Goal: Task Accomplishment & Management: Manage account settings

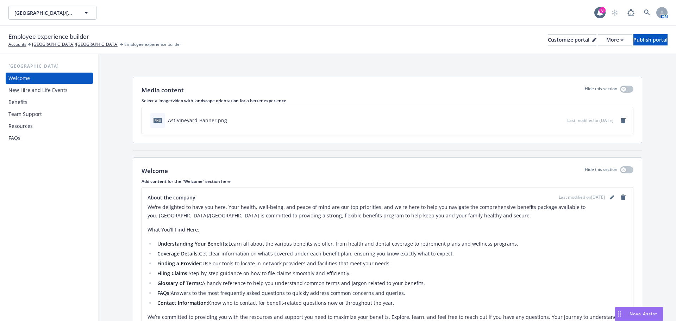
click at [546, 118] on icon "download file" at bounding box center [549, 120] width 6 height 6
click at [620, 120] on icon "remove" at bounding box center [622, 121] width 5 height 6
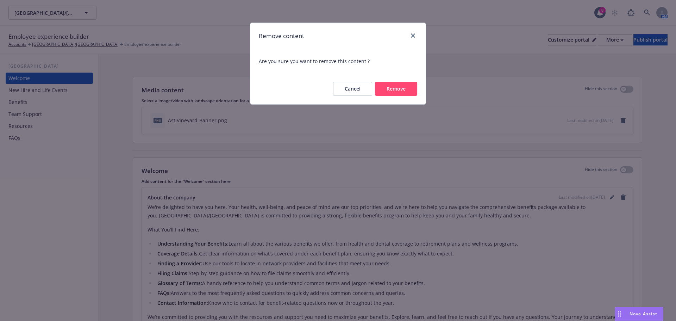
click at [383, 89] on button "Remove" at bounding box center [396, 89] width 42 height 14
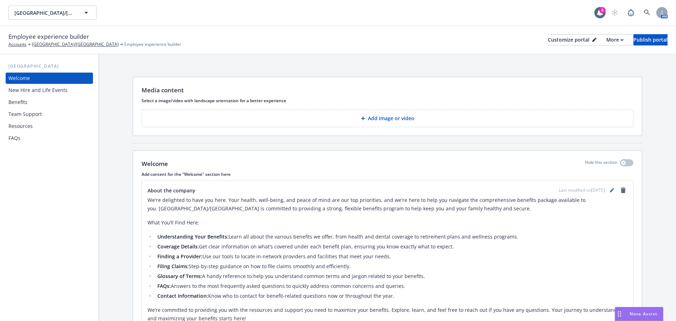
click at [384, 120] on p "Add image or video" at bounding box center [391, 118] width 46 height 7
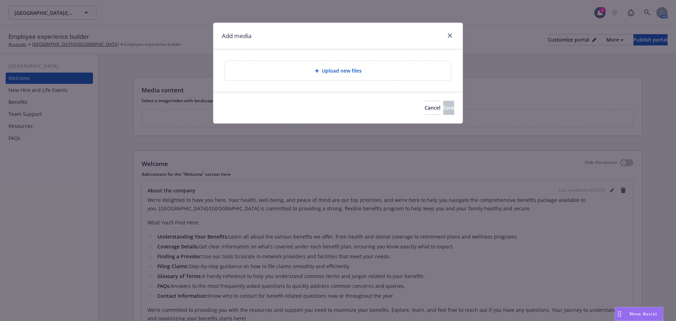
click at [335, 69] on span "Upload new files" at bounding box center [342, 70] width 40 height 7
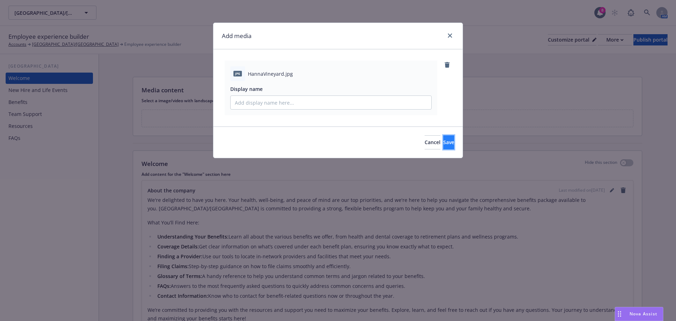
click at [443, 141] on span "Save" at bounding box center [448, 142] width 11 height 7
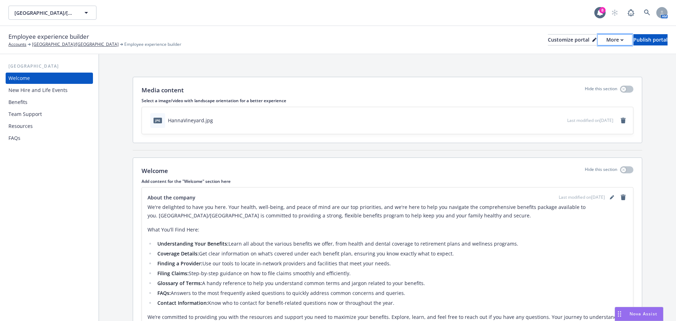
click at [620, 39] on icon "button" at bounding box center [621, 40] width 3 height 2
click at [570, 56] on link "Copy preview link" at bounding box center [577, 56] width 64 height 14
click at [620, 120] on icon "remove" at bounding box center [622, 121] width 5 height 6
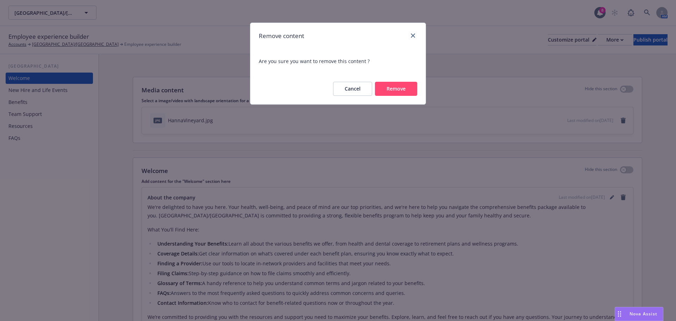
click at [391, 89] on button "Remove" at bounding box center [396, 89] width 42 height 14
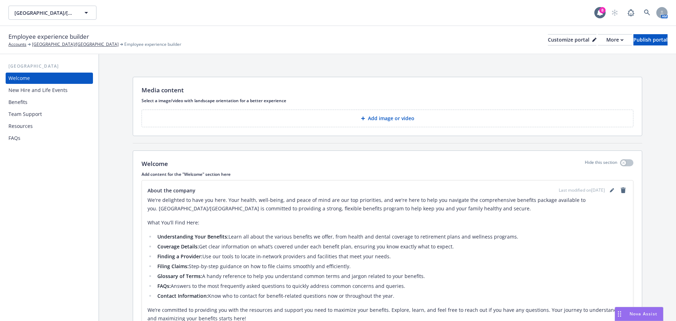
click at [380, 117] on p "Add image or video" at bounding box center [391, 118] width 46 height 7
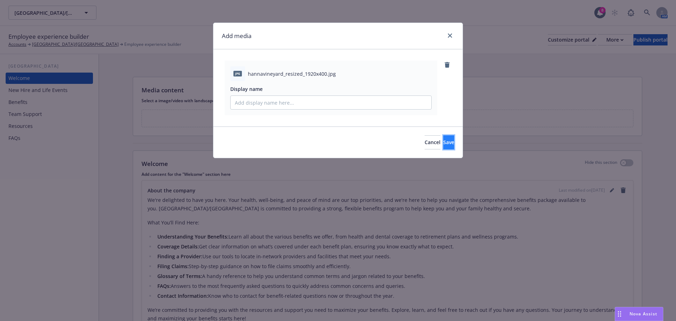
click at [444, 143] on button "Save" at bounding box center [448, 142] width 11 height 14
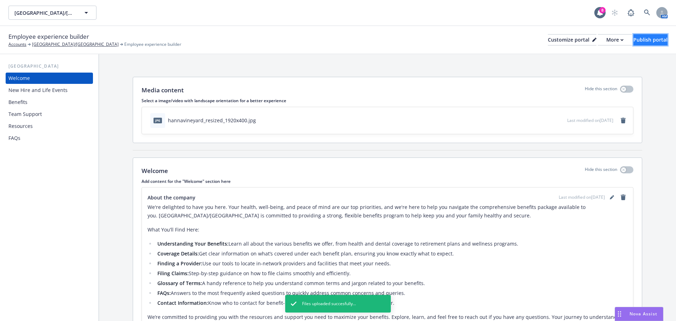
click at [633, 39] on div "Publish portal" at bounding box center [650, 39] width 34 height 11
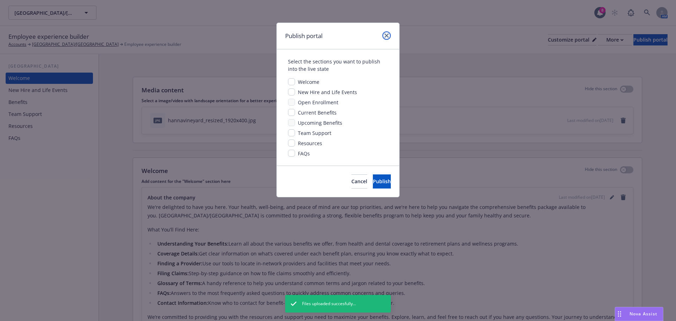
click at [386, 34] on icon "close" at bounding box center [386, 35] width 4 height 4
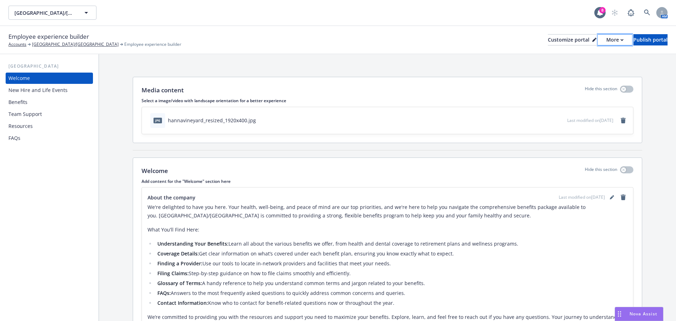
click at [620, 39] on icon "button" at bounding box center [621, 39] width 2 height 1
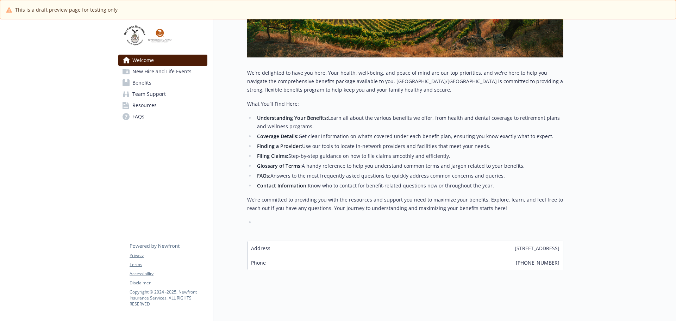
scroll to position [43, 0]
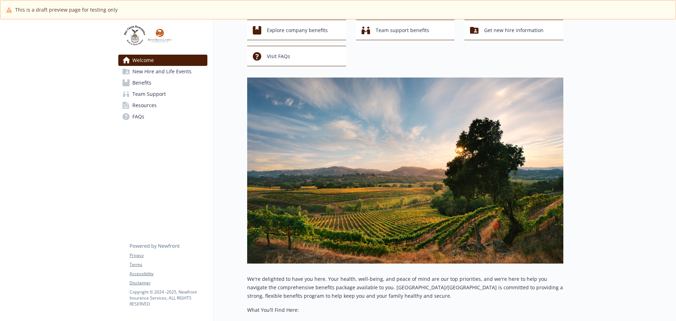
click at [153, 71] on span "New Hire and Life Events" at bounding box center [161, 71] width 59 height 11
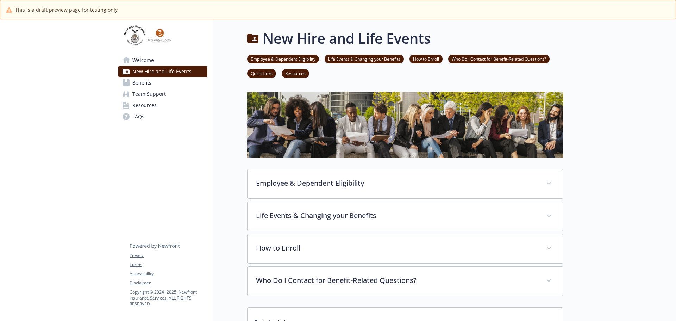
click at [148, 71] on span "New Hire and Life Events" at bounding box center [161, 71] width 59 height 11
click at [143, 59] on span "Welcome" at bounding box center [142, 60] width 21 height 11
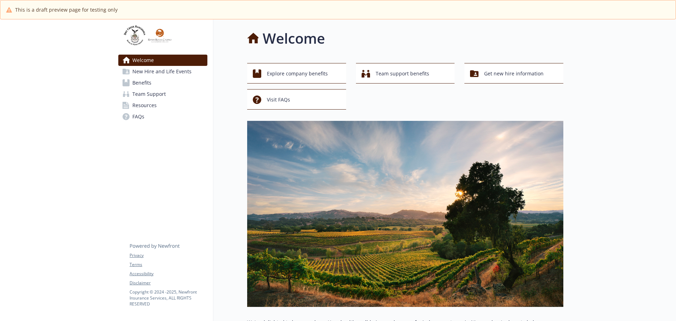
click at [402, 214] on img at bounding box center [405, 214] width 316 height 186
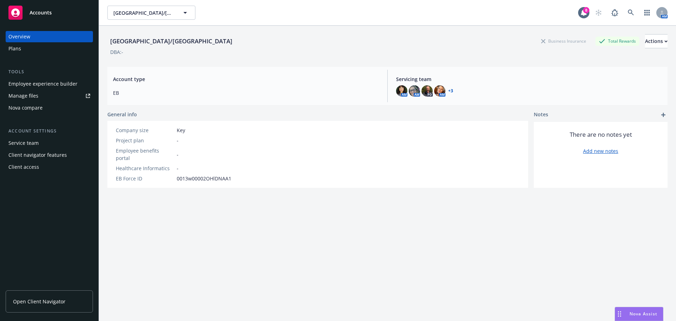
click at [644, 312] on span "Nova Assist" at bounding box center [643, 313] width 28 height 6
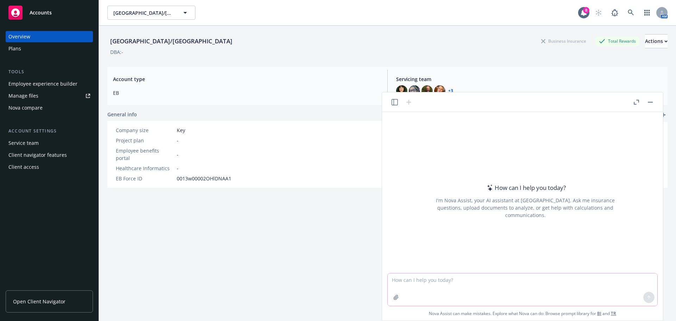
click at [395, 298] on icon "button" at bounding box center [396, 297] width 6 height 6
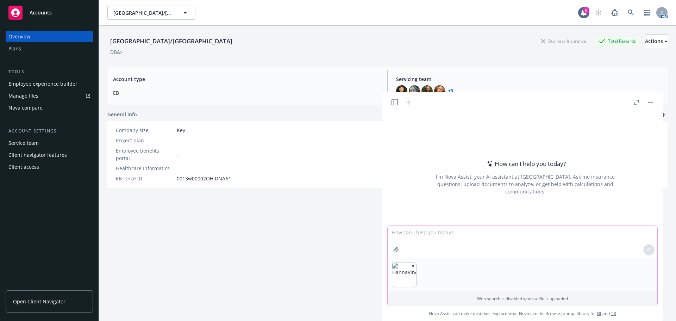
click at [393, 233] on textarea at bounding box center [522, 242] width 270 height 32
type textarea "Please resize to 1920x400"
click at [648, 250] on icon at bounding box center [648, 249] width 5 height 5
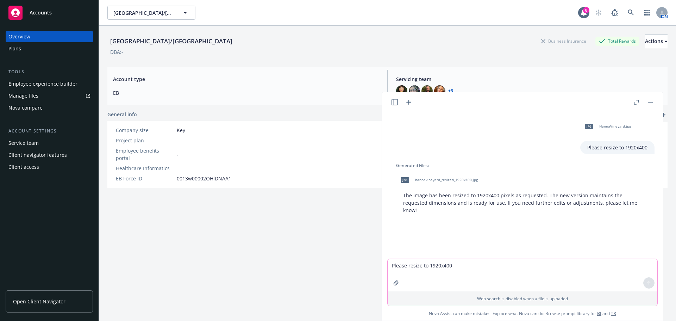
click at [429, 181] on span "hannavineyard_resized_1920x400.jpg" at bounding box center [446, 179] width 63 height 5
click at [651, 103] on button "button" at bounding box center [650, 102] width 8 height 8
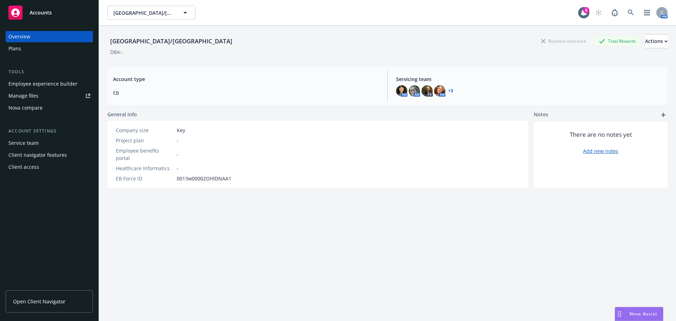
click at [32, 82] on div "Employee experience builder" at bounding box center [42, 83] width 69 height 11
click at [58, 81] on div "Employee experience builder" at bounding box center [42, 83] width 69 height 11
click at [57, 81] on div "Employee experience builder" at bounding box center [42, 83] width 69 height 11
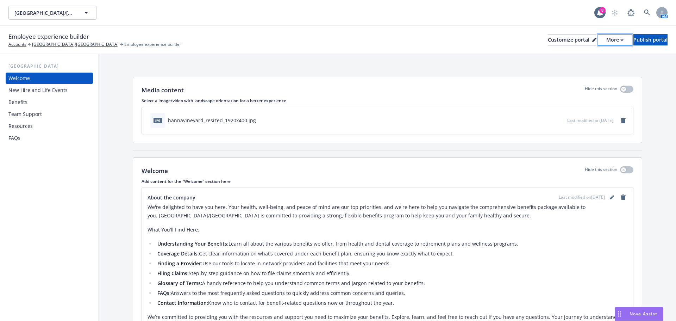
click at [620, 39] on icon "button" at bounding box center [621, 40] width 3 height 2
click at [580, 53] on link "Copy preview link" at bounding box center [577, 56] width 64 height 14
click at [620, 120] on icon "remove" at bounding box center [623, 121] width 6 height 6
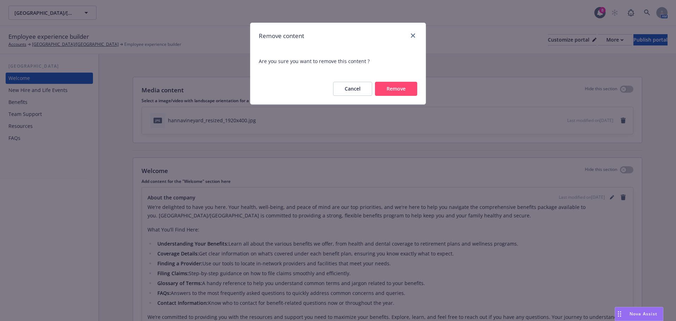
click at [397, 91] on button "Remove" at bounding box center [396, 89] width 42 height 14
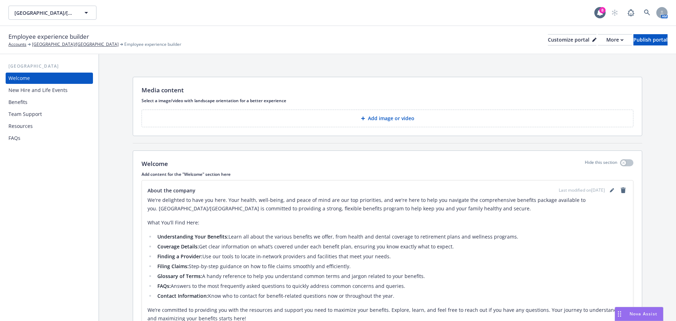
click at [390, 116] on p "Add image or video" at bounding box center [391, 118] width 46 height 7
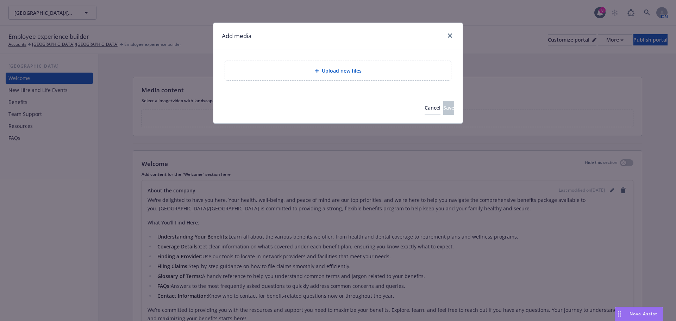
click at [340, 71] on span "Upload new files" at bounding box center [342, 70] width 40 height 7
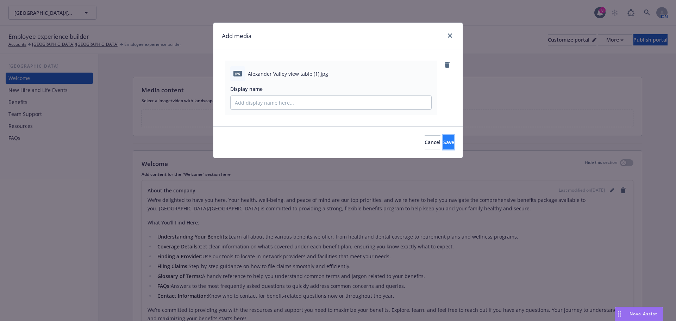
click at [443, 141] on button "Save" at bounding box center [448, 142] width 11 height 14
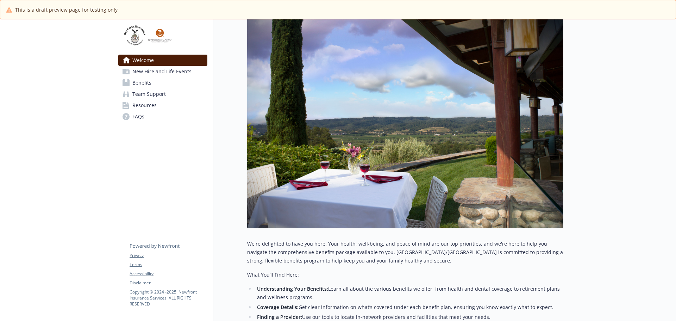
scroll to position [70, 0]
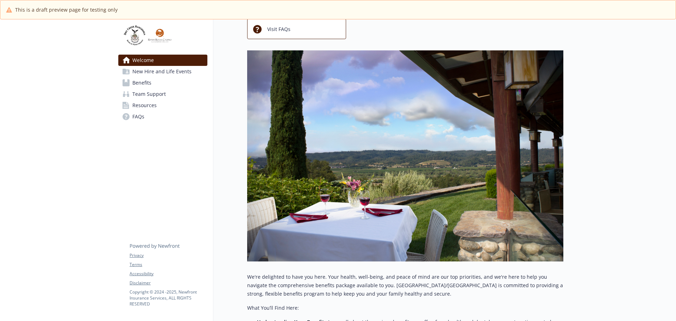
click at [350, 87] on img at bounding box center [405, 155] width 316 height 211
click at [342, 144] on img at bounding box center [405, 155] width 316 height 211
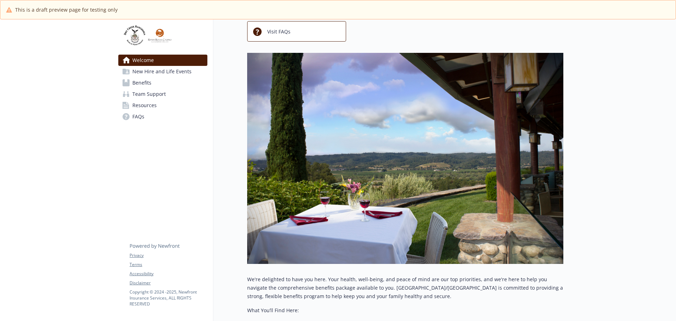
scroll to position [35, 0]
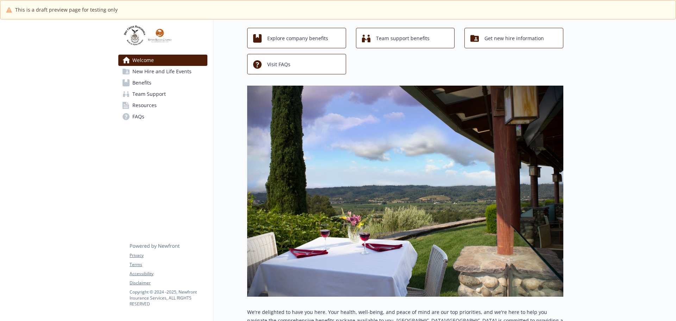
click at [148, 72] on span "New Hire and Life Events" at bounding box center [161, 71] width 59 height 11
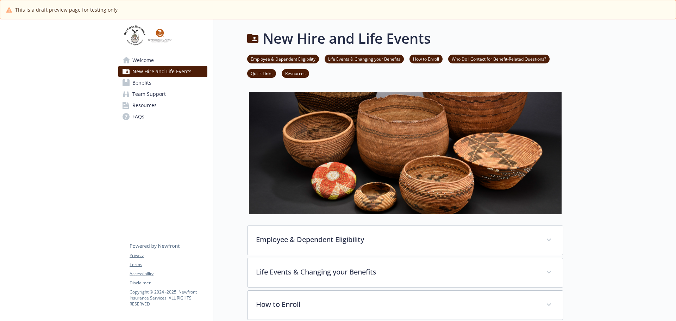
click at [154, 69] on span "New Hire and Life Events" at bounding box center [161, 71] width 59 height 11
click at [152, 71] on span "New Hire and Life Events" at bounding box center [161, 71] width 59 height 11
click at [145, 59] on span "Welcome" at bounding box center [142, 60] width 21 height 11
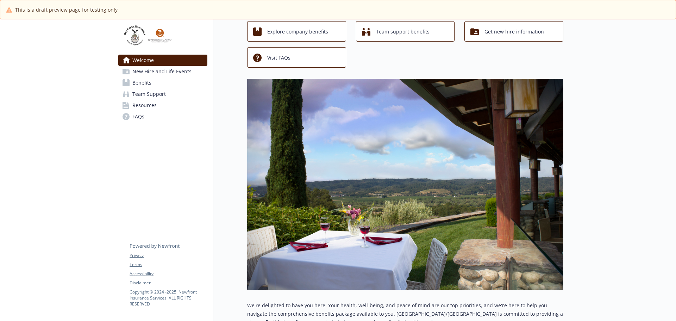
scroll to position [35, 0]
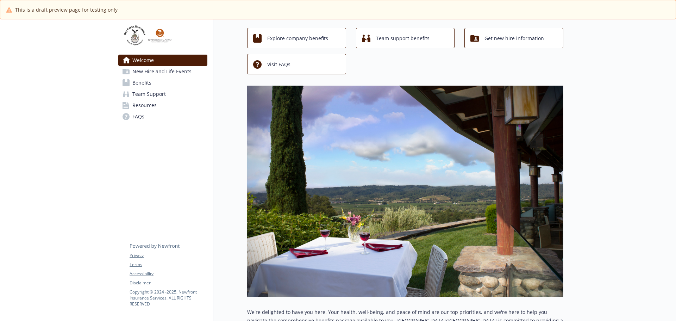
click at [146, 81] on span "Benefits" at bounding box center [141, 82] width 19 height 11
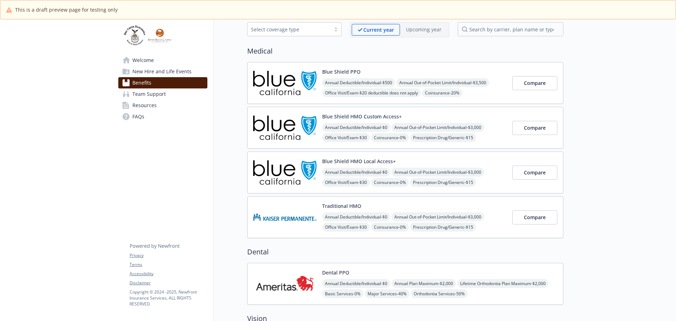
click at [150, 93] on span "Team Support" at bounding box center [148, 93] width 33 height 11
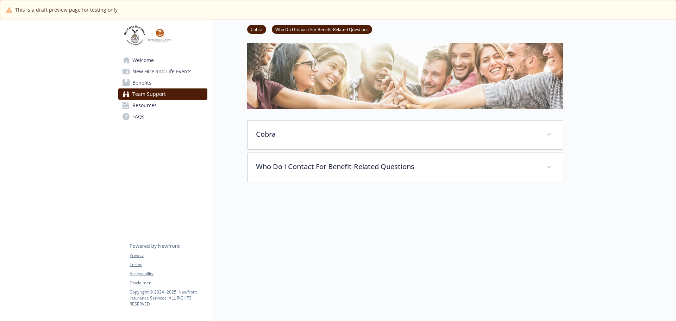
click at [322, 78] on img at bounding box center [405, 76] width 316 height 66
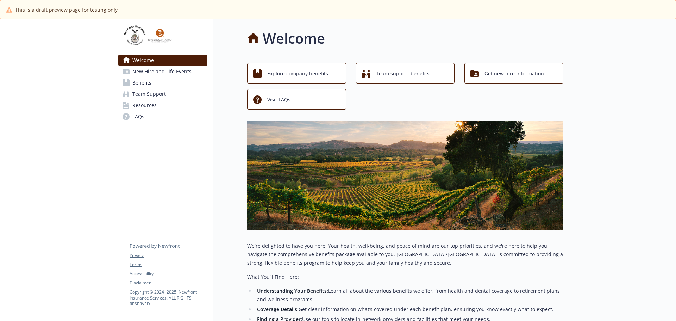
click at [157, 70] on span "New Hire and Life Events" at bounding box center [161, 71] width 59 height 11
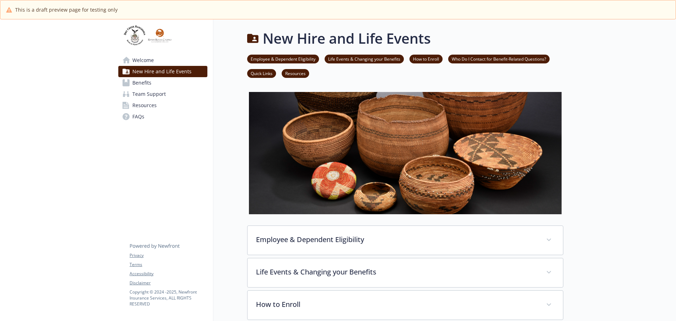
click at [140, 80] on span "Benefits" at bounding box center [141, 82] width 19 height 11
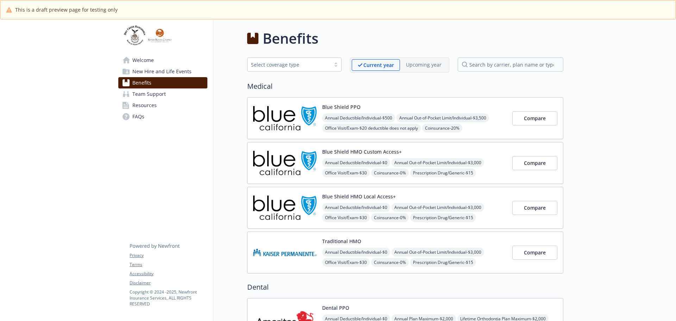
click at [147, 93] on span "Team Support" at bounding box center [148, 93] width 33 height 11
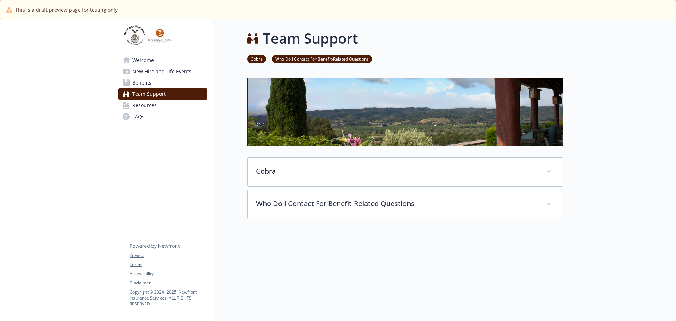
click at [150, 107] on span "Resources" at bounding box center [144, 105] width 24 height 11
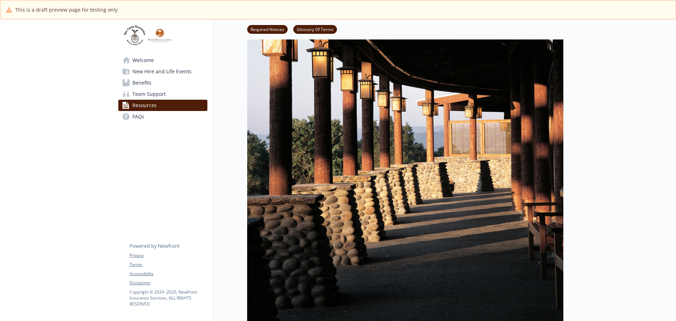
scroll to position [106, 0]
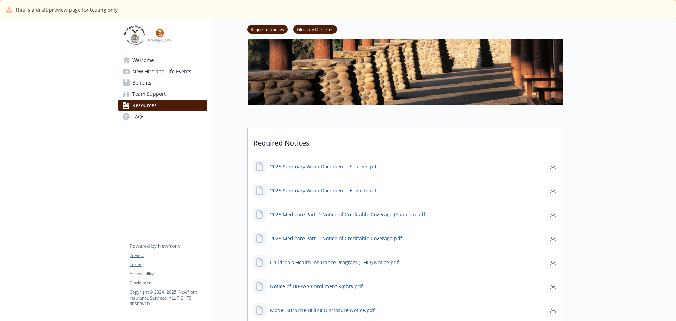
click at [143, 59] on span "Welcome" at bounding box center [142, 60] width 21 height 11
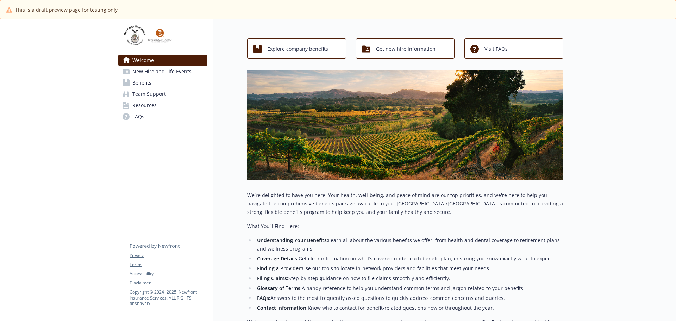
scroll to position [106, 0]
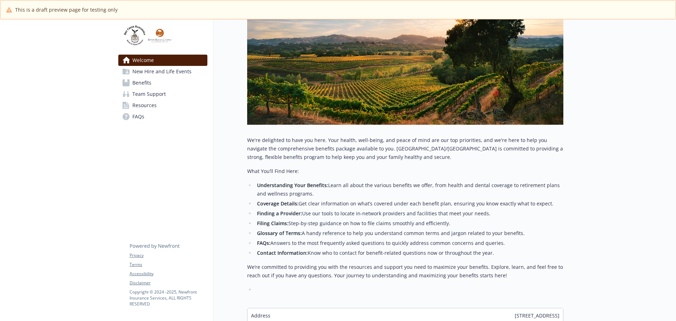
click at [150, 70] on span "New Hire and Life Events" at bounding box center [161, 71] width 59 height 11
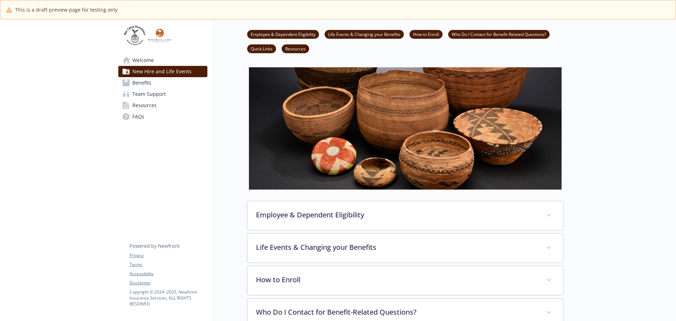
scroll to position [106, 0]
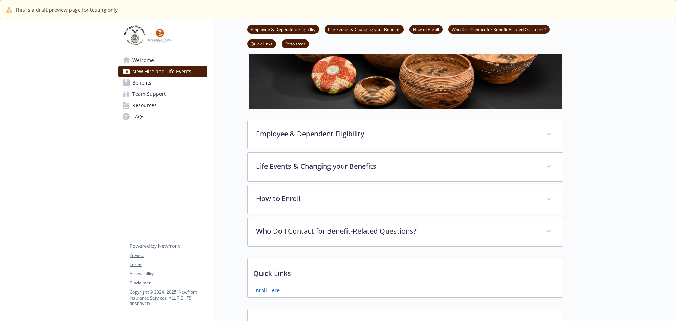
click at [146, 83] on span "Benefits" at bounding box center [141, 82] width 19 height 11
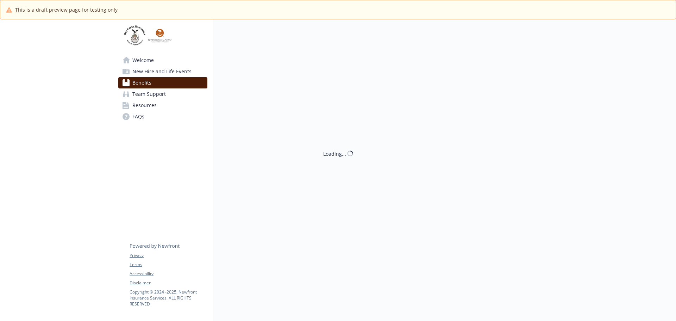
scroll to position [106, 0]
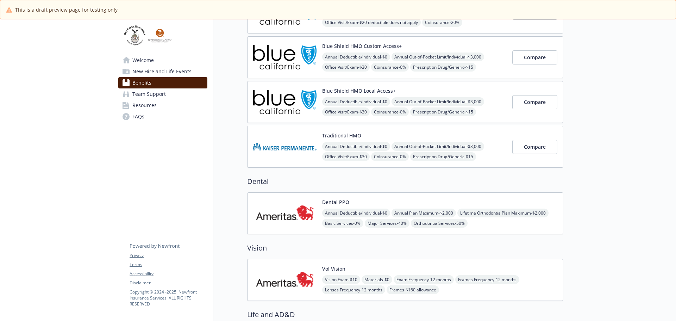
click at [144, 94] on span "Team Support" at bounding box center [148, 93] width 33 height 11
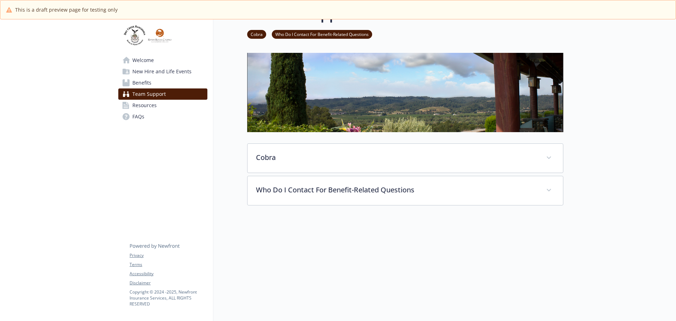
scroll to position [53, 0]
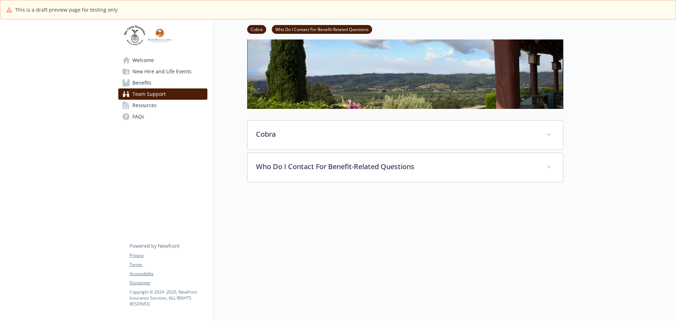
click at [150, 108] on span "Resources" at bounding box center [144, 105] width 24 height 11
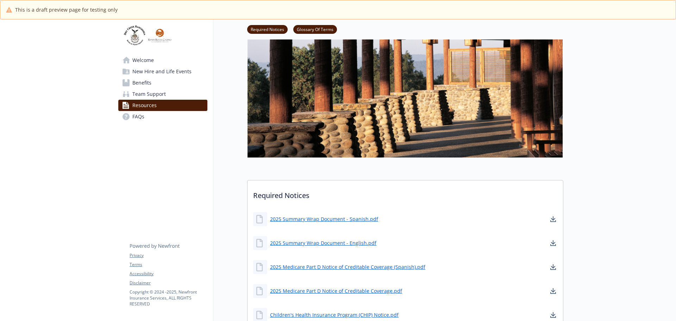
click at [156, 69] on span "New Hire and Life Events" at bounding box center [161, 71] width 59 height 11
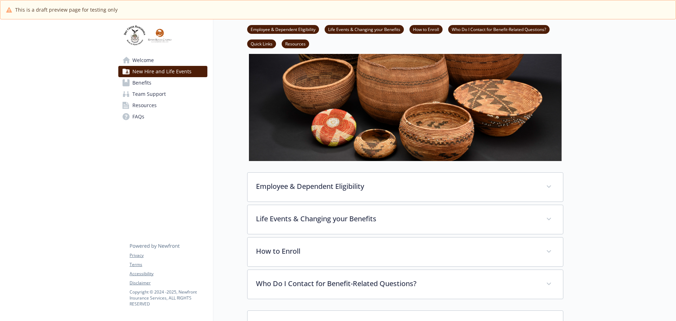
click at [146, 108] on span "Resources" at bounding box center [144, 105] width 24 height 11
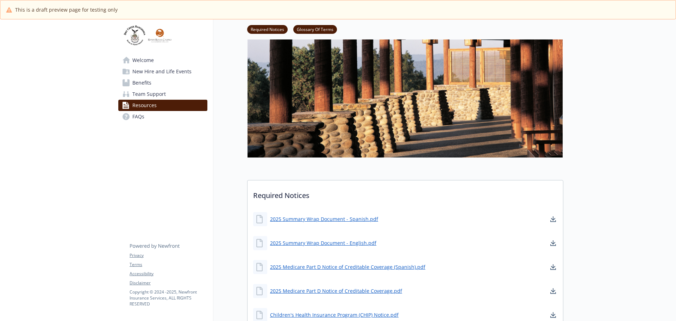
click at [146, 93] on span "Team Support" at bounding box center [148, 93] width 33 height 11
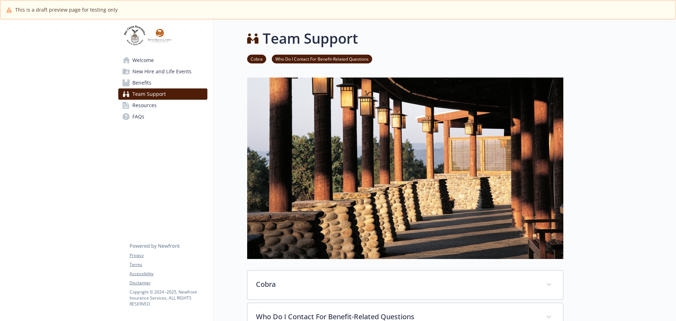
click at [148, 61] on span "Welcome" at bounding box center [142, 60] width 21 height 11
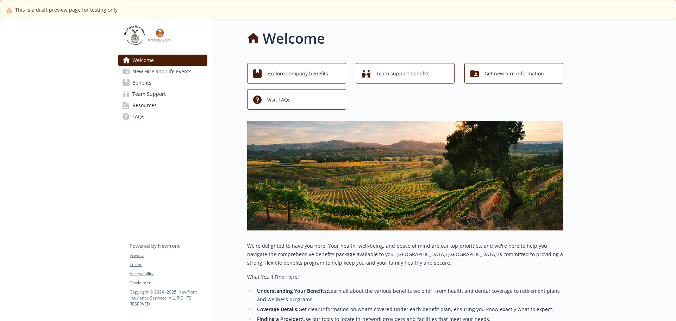
click at [158, 72] on span "New Hire and Life Events" at bounding box center [161, 71] width 59 height 11
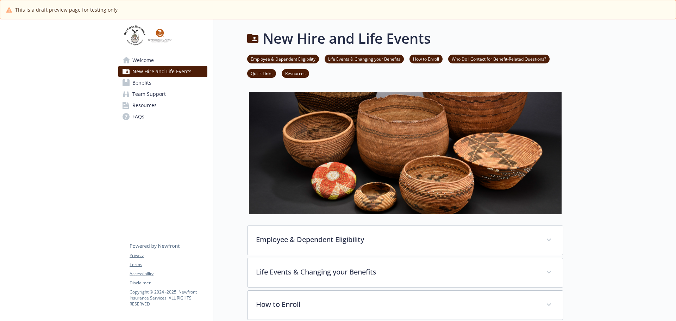
click at [156, 71] on span "New Hire and Life Events" at bounding box center [161, 71] width 59 height 11
click at [146, 82] on span "Benefits" at bounding box center [141, 82] width 19 height 11
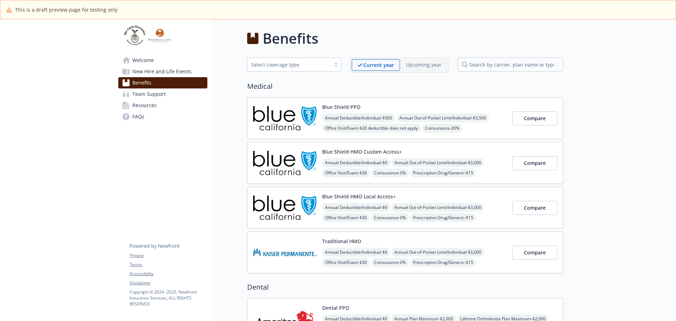
click at [146, 96] on span "Team Support" at bounding box center [148, 93] width 33 height 11
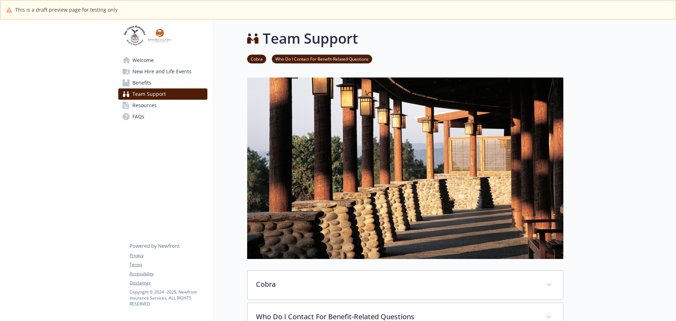
click at [145, 105] on span "Resources" at bounding box center [144, 105] width 24 height 11
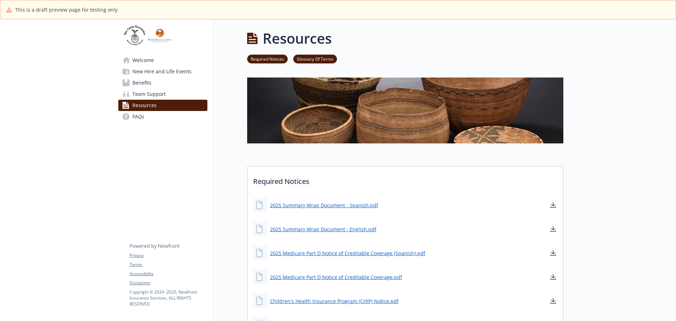
click at [147, 64] on span "Welcome" at bounding box center [142, 60] width 21 height 11
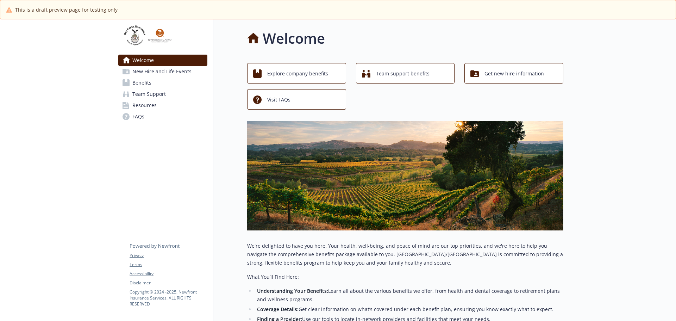
click at [141, 73] on span "New Hire and Life Events" at bounding box center [161, 71] width 59 height 11
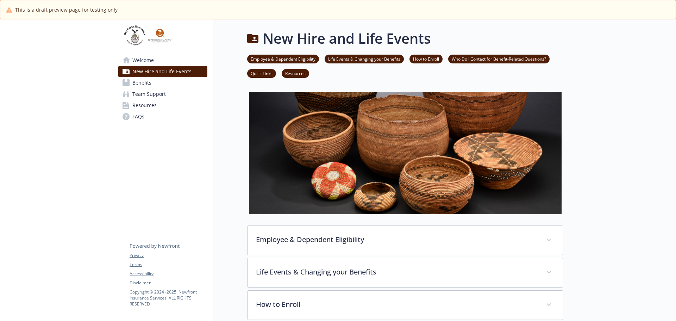
click at [142, 58] on span "Welcome" at bounding box center [142, 60] width 21 height 11
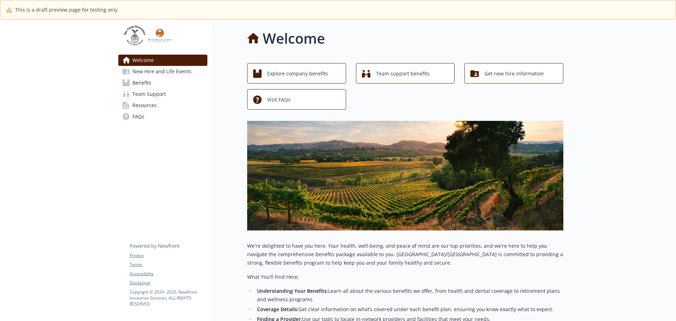
click at [142, 69] on span "New Hire and Life Events" at bounding box center [161, 71] width 59 height 11
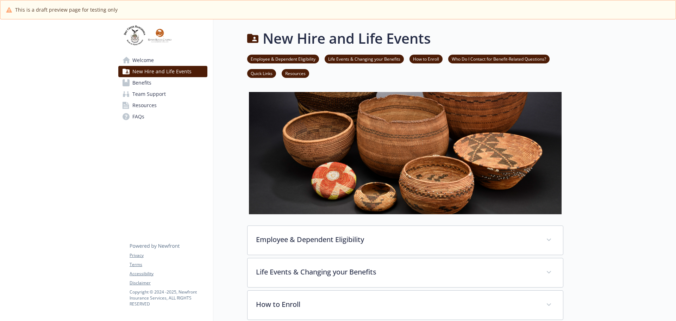
click at [148, 71] on span "New Hire and Life Events" at bounding box center [161, 71] width 59 height 11
click at [144, 59] on span "Welcome" at bounding box center [142, 60] width 21 height 11
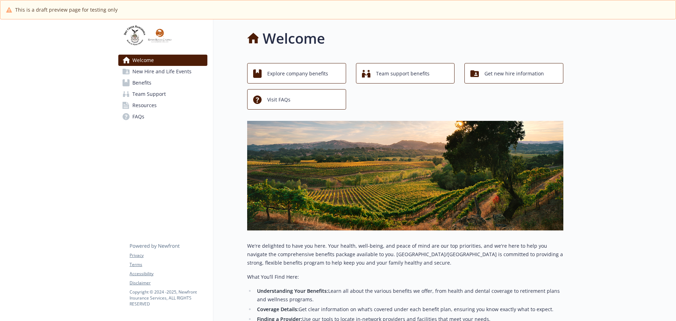
click at [144, 59] on span "Welcome" at bounding box center [142, 60] width 21 height 11
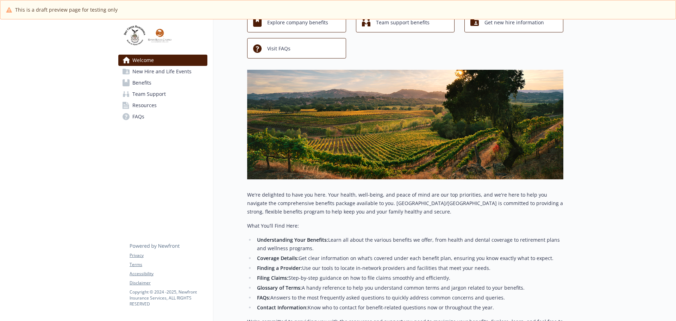
scroll to position [35, 0]
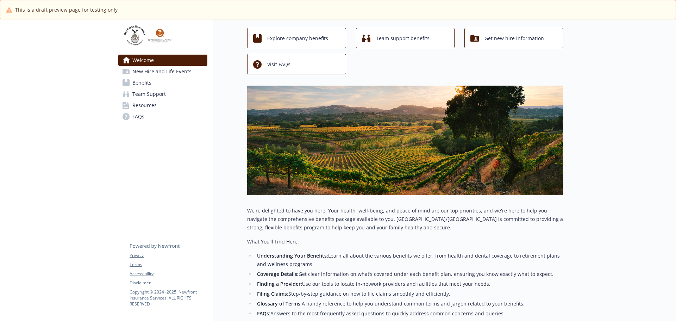
click at [154, 65] on link "Welcome" at bounding box center [162, 60] width 89 height 11
click at [146, 71] on span "New Hire and Life Events" at bounding box center [161, 71] width 59 height 11
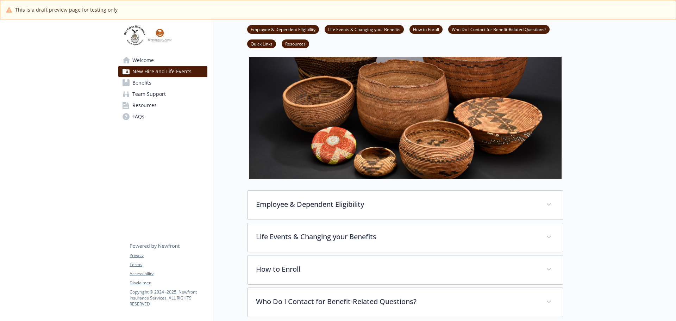
click at [146, 80] on span "Benefits" at bounding box center [141, 82] width 19 height 11
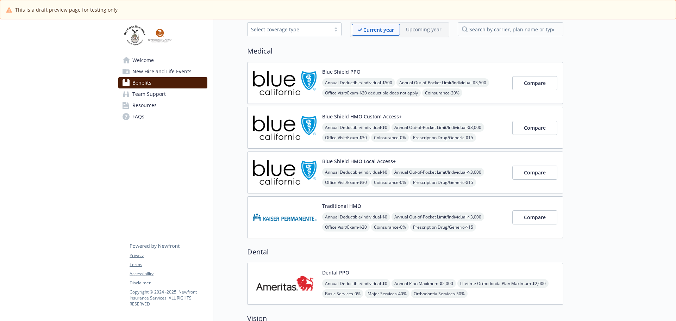
click at [143, 96] on span "Team Support" at bounding box center [148, 93] width 33 height 11
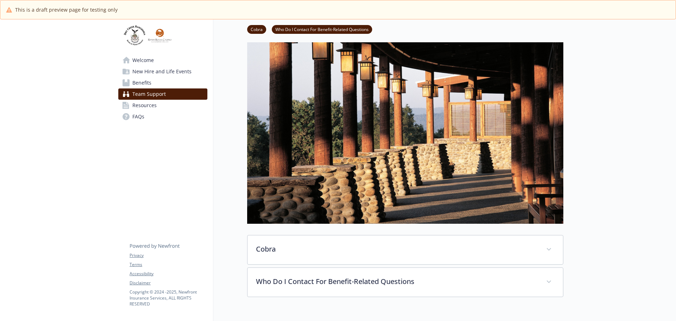
click at [143, 68] on span "New Hire and Life Events" at bounding box center [161, 71] width 59 height 11
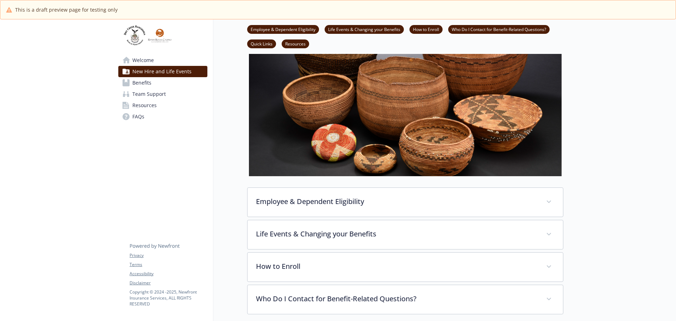
scroll to position [35, 0]
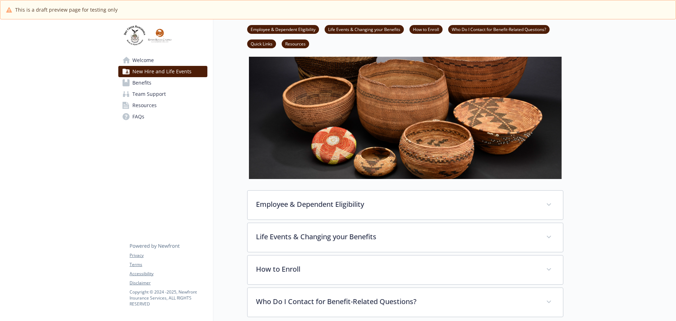
click at [138, 63] on span "Welcome" at bounding box center [142, 60] width 21 height 11
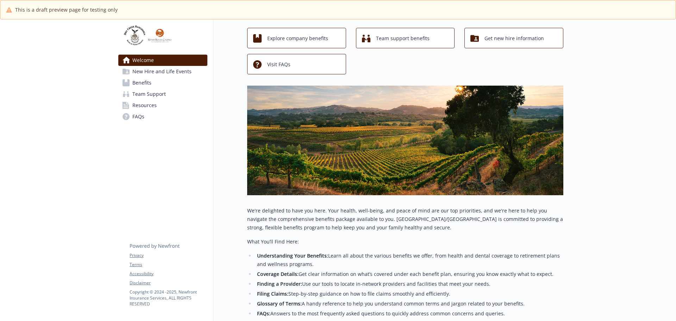
click at [142, 73] on span "New Hire and Life Events" at bounding box center [161, 71] width 59 height 11
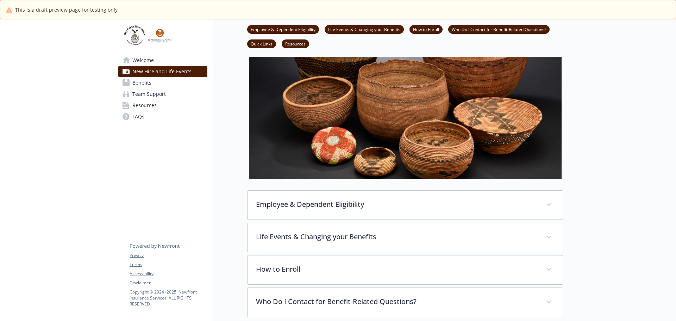
click at [144, 86] on span "Benefits" at bounding box center [141, 82] width 19 height 11
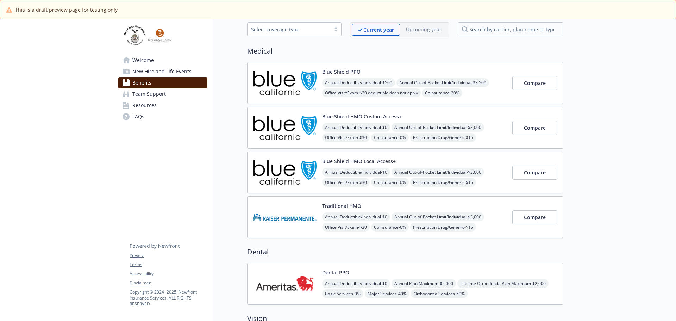
click at [150, 97] on span "Team Support" at bounding box center [148, 93] width 33 height 11
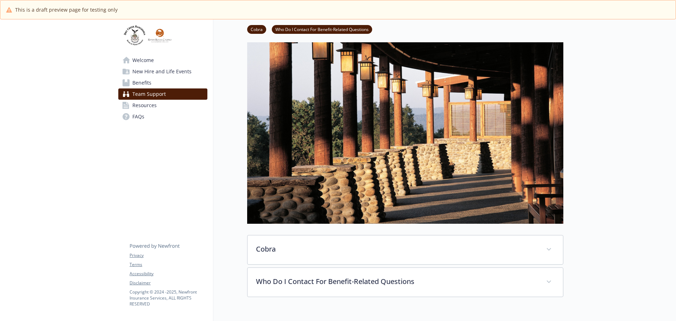
scroll to position [35, 0]
click at [145, 106] on span "Resources" at bounding box center [144, 105] width 24 height 11
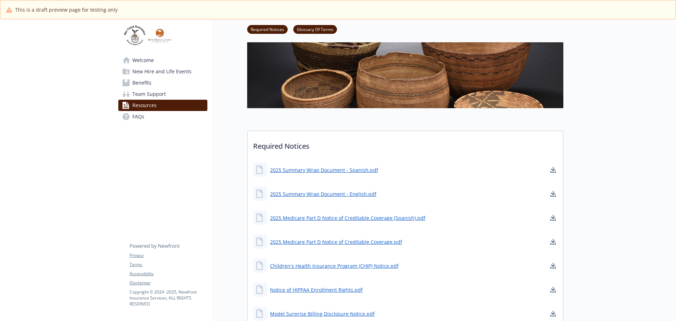
click at [145, 92] on span "Team Support" at bounding box center [148, 93] width 33 height 11
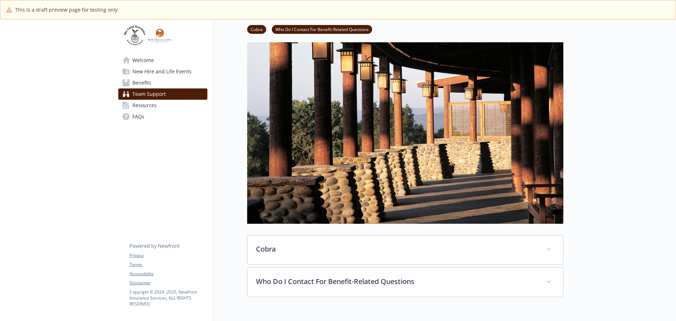
click at [145, 106] on span "Resources" at bounding box center [144, 105] width 24 height 11
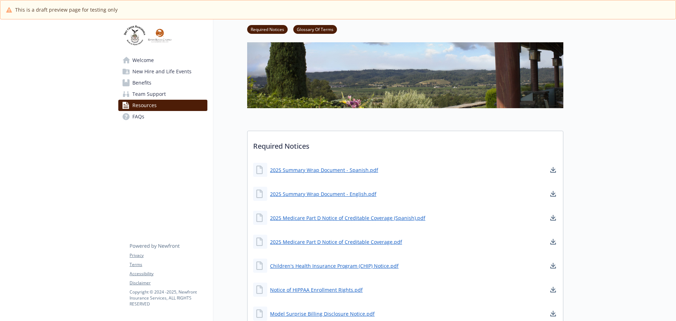
click at [148, 61] on span "Welcome" at bounding box center [142, 60] width 21 height 11
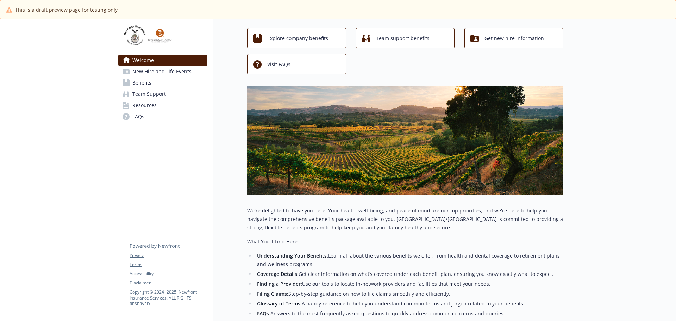
click at [148, 69] on span "New Hire and Life Events" at bounding box center [161, 71] width 59 height 11
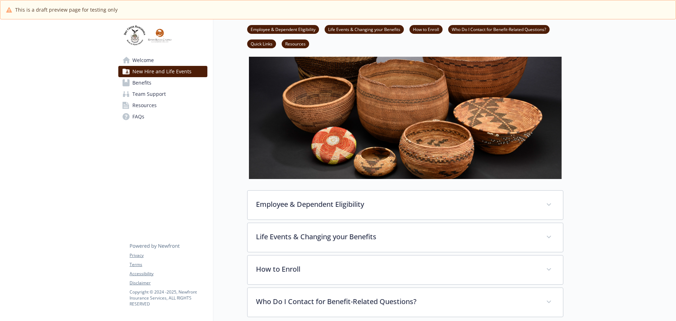
click at [146, 82] on span "Benefits" at bounding box center [141, 82] width 19 height 11
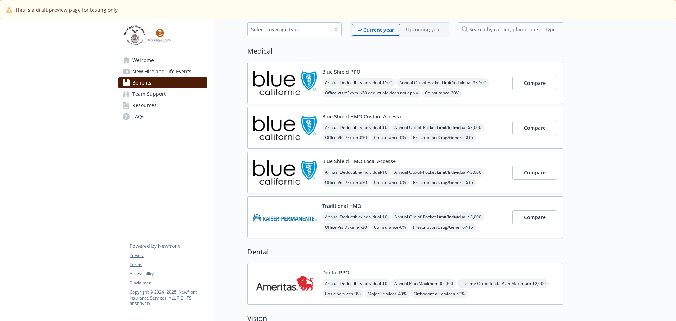
click at [145, 94] on span "Team Support" at bounding box center [148, 93] width 33 height 11
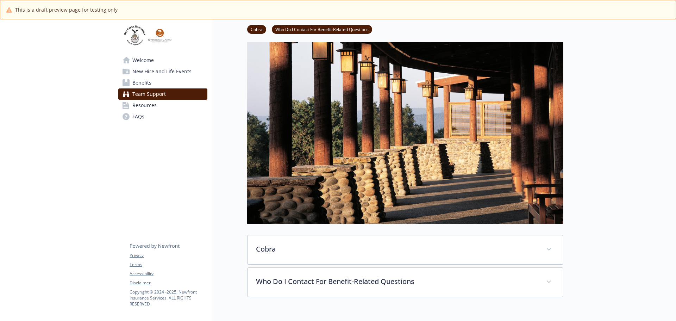
click at [144, 104] on span "Resources" at bounding box center [144, 105] width 24 height 11
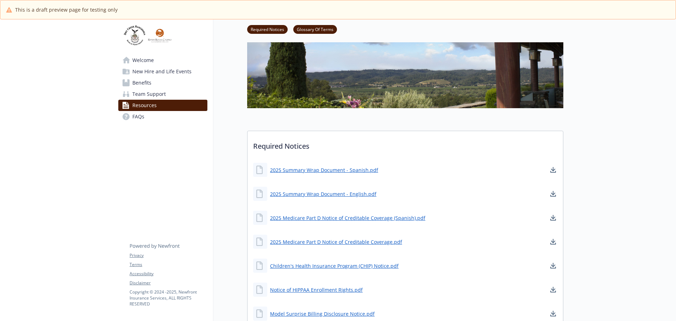
click at [144, 69] on span "New Hire and Life Events" at bounding box center [161, 71] width 59 height 11
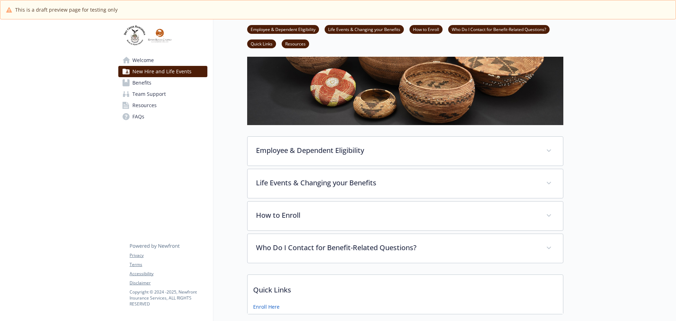
click at [143, 63] on span "Welcome" at bounding box center [142, 60] width 21 height 11
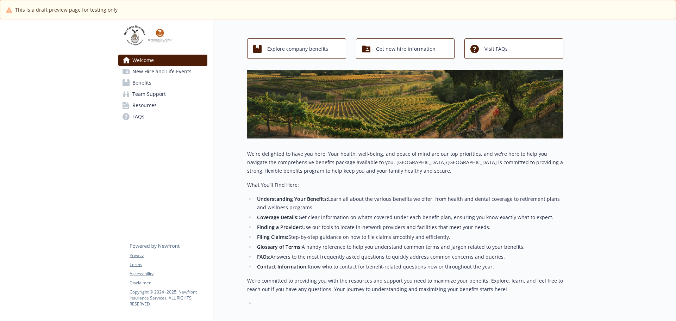
scroll to position [35, 0]
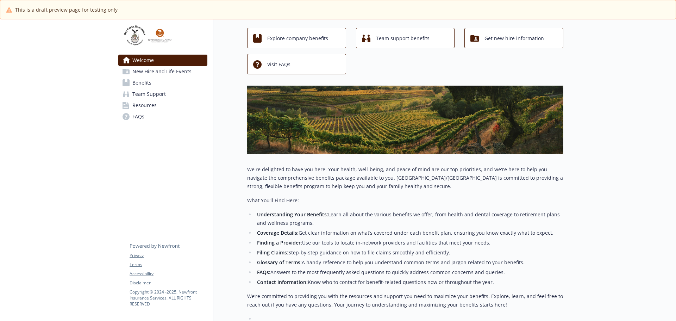
click at [152, 68] on span "New Hire and Life Events" at bounding box center [161, 71] width 59 height 11
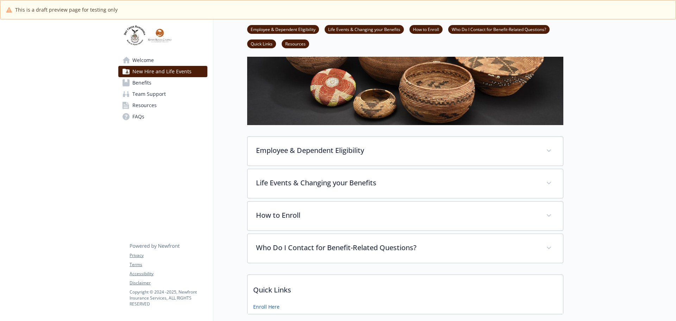
click at [137, 85] on span "Benefits" at bounding box center [141, 82] width 19 height 11
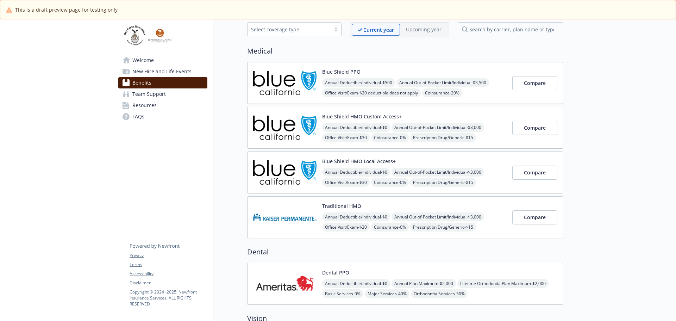
click at [148, 96] on span "Team Support" at bounding box center [148, 93] width 33 height 11
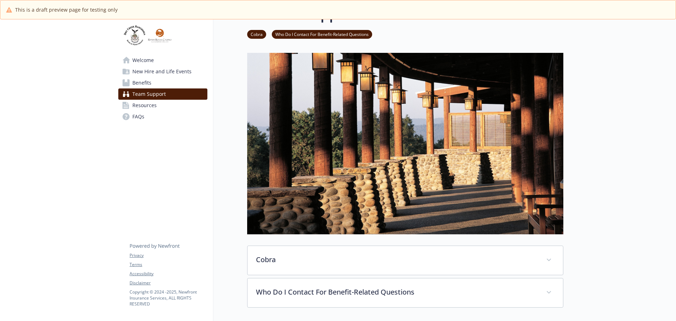
scroll to position [35, 0]
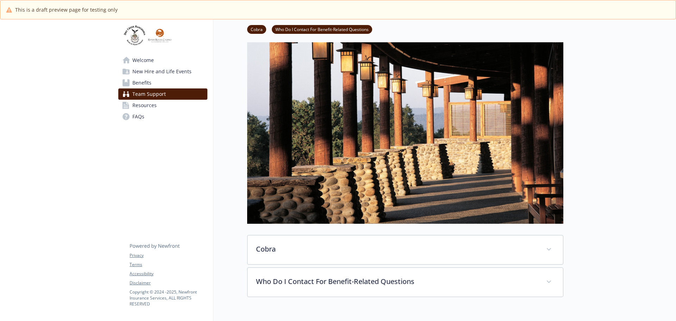
click at [149, 103] on span "Resources" at bounding box center [144, 105] width 24 height 11
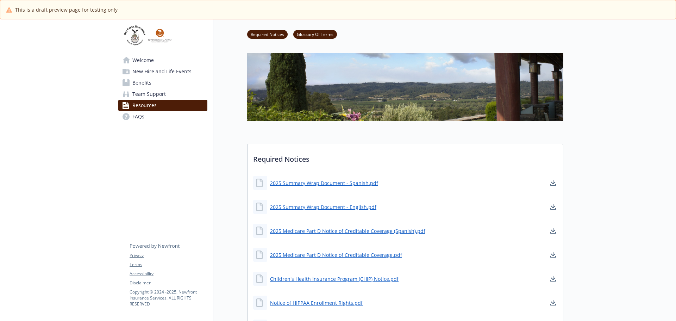
scroll to position [35, 0]
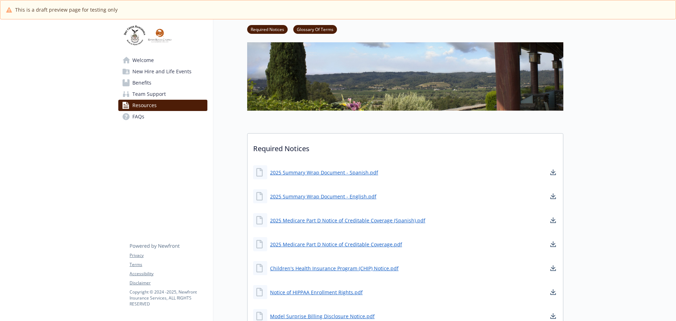
click at [135, 63] on span "Welcome" at bounding box center [142, 60] width 21 height 11
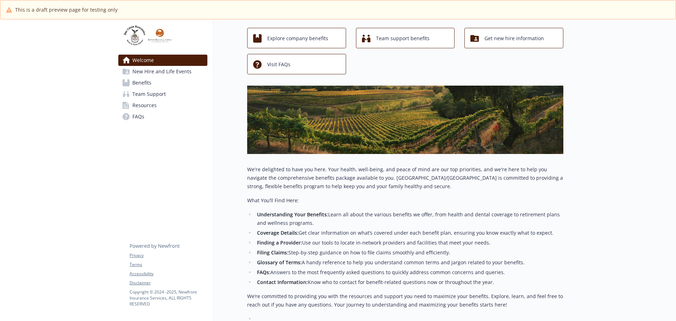
click at [161, 70] on span "New Hire and Life Events" at bounding box center [161, 71] width 59 height 11
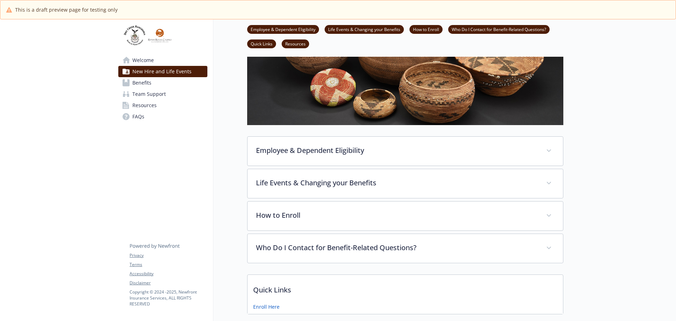
click at [153, 83] on link "Benefits" at bounding box center [162, 82] width 89 height 11
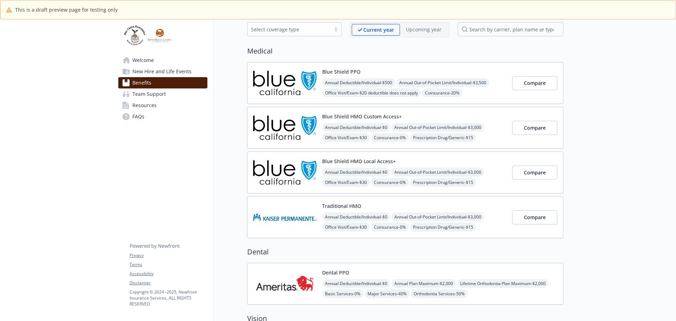
click at [147, 92] on span "Team Support" at bounding box center [148, 93] width 33 height 11
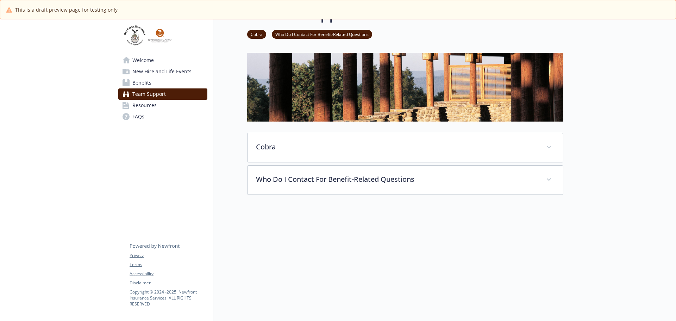
scroll to position [35, 0]
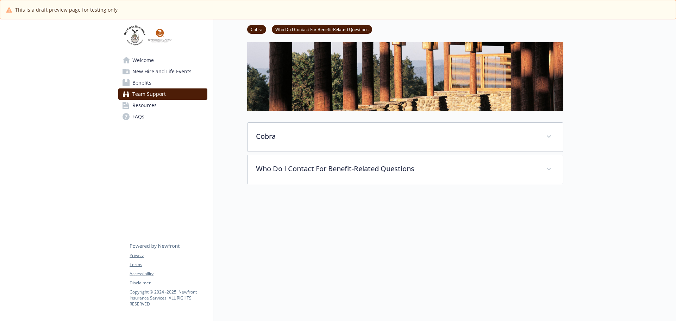
click at [145, 105] on span "Resources" at bounding box center [144, 105] width 24 height 11
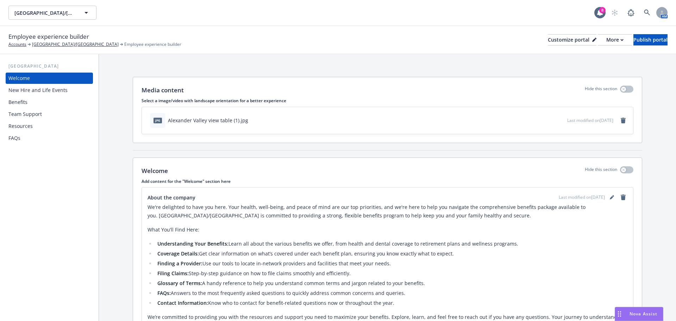
click at [59, 88] on div "New Hire and Life Events" at bounding box center [37, 89] width 59 height 11
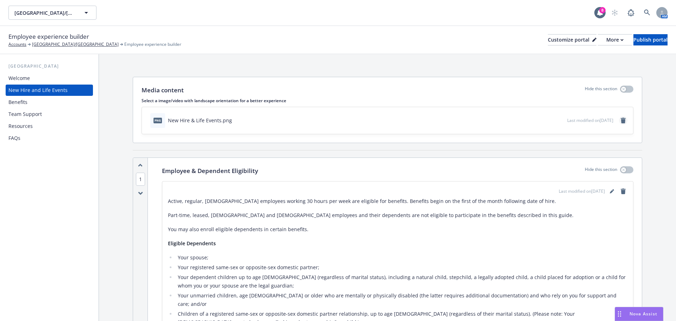
click at [620, 120] on icon "remove" at bounding box center [622, 121] width 5 height 6
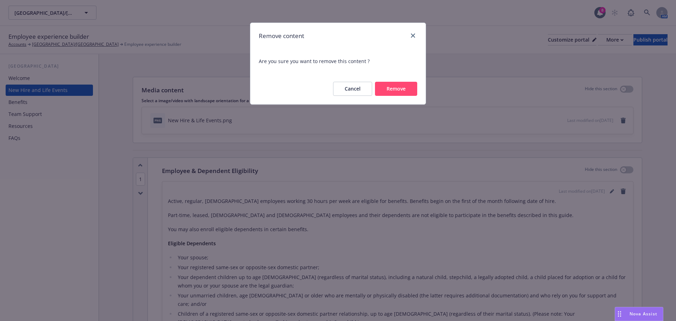
click at [405, 92] on button "Remove" at bounding box center [396, 89] width 42 height 14
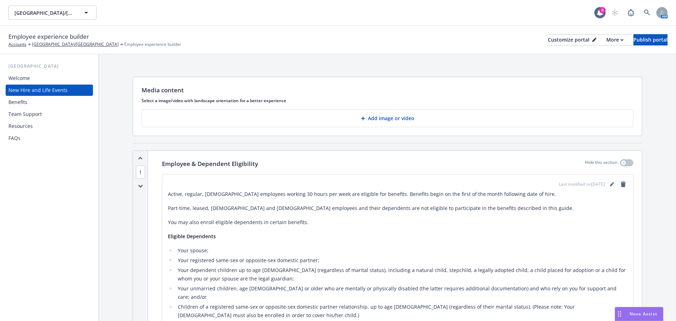
click at [408, 118] on p "Add image or video" at bounding box center [391, 118] width 46 height 7
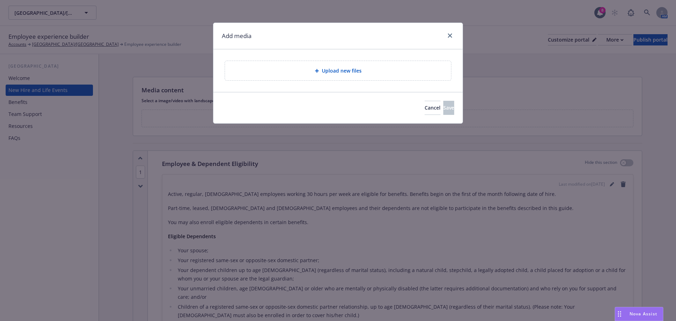
click at [341, 73] on span "Upload new files" at bounding box center [342, 70] width 40 height 7
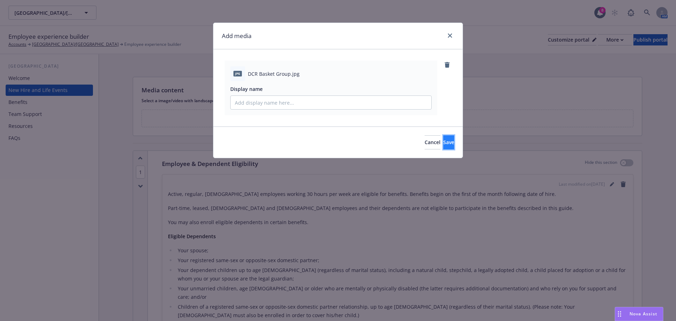
click at [443, 143] on button "Save" at bounding box center [448, 142] width 11 height 14
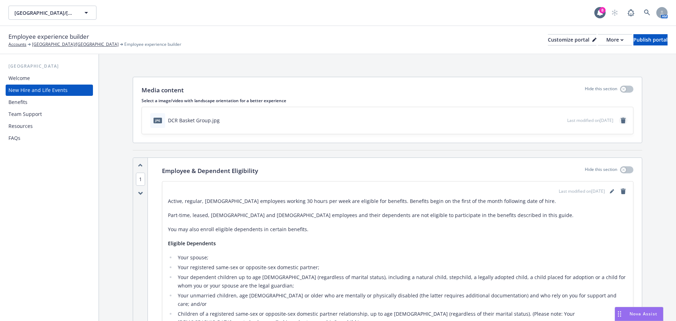
click at [620, 119] on icon "remove" at bounding box center [622, 121] width 5 height 6
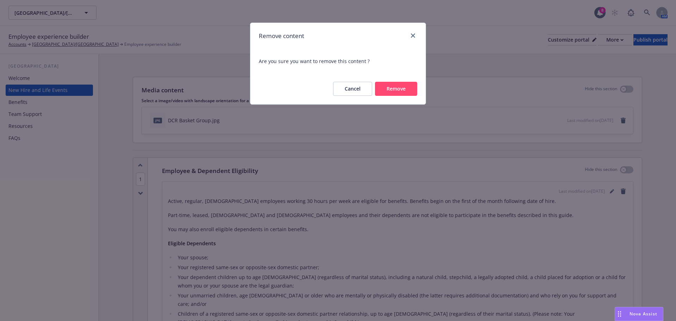
click at [395, 85] on button "Remove" at bounding box center [396, 89] width 42 height 14
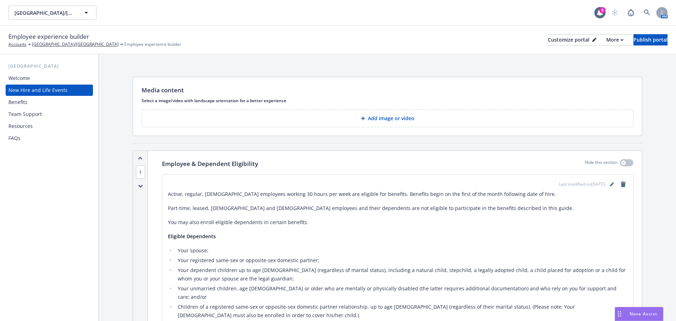
click at [385, 118] on p "Add image or video" at bounding box center [391, 118] width 46 height 7
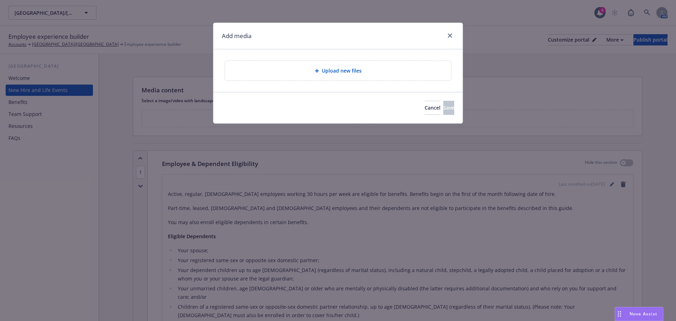
click at [347, 72] on span "Upload new files" at bounding box center [342, 70] width 40 height 7
click at [344, 70] on span "Upload new files" at bounding box center [342, 70] width 40 height 7
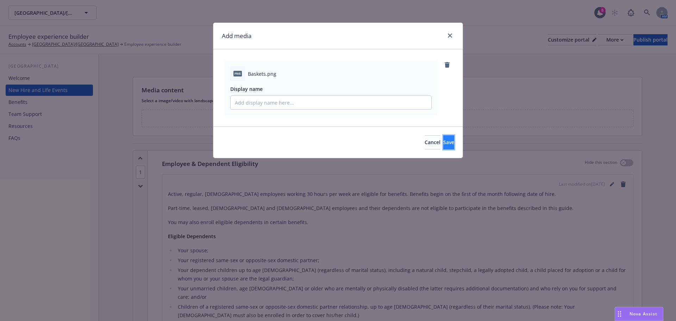
click at [443, 144] on span "Save" at bounding box center [448, 142] width 11 height 7
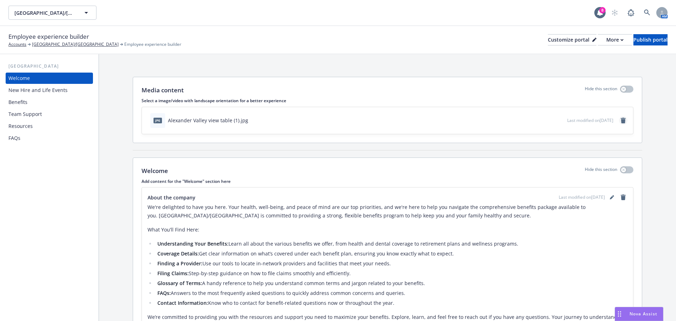
click at [620, 120] on icon "remove" at bounding box center [622, 121] width 5 height 6
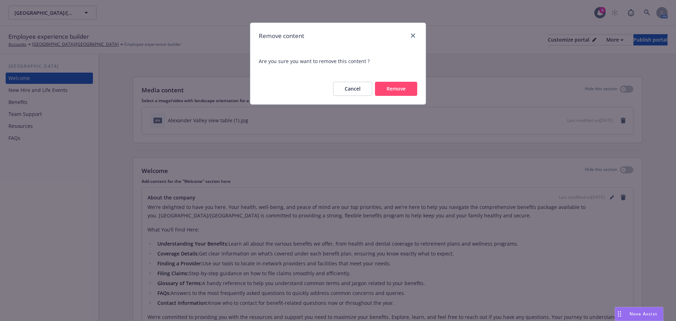
click at [391, 90] on button "Remove" at bounding box center [396, 89] width 42 height 14
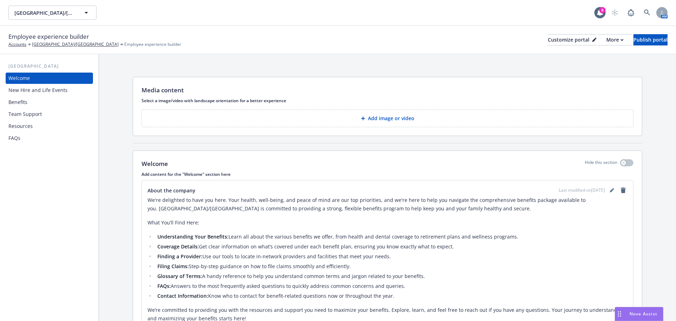
click at [368, 121] on p "Add image or video" at bounding box center [391, 118] width 46 height 7
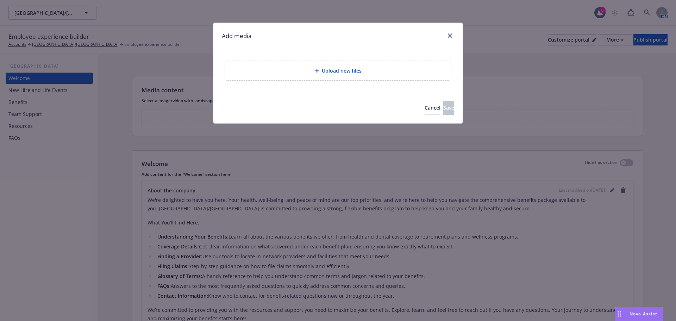
click at [334, 69] on span "Upload new files" at bounding box center [342, 70] width 40 height 7
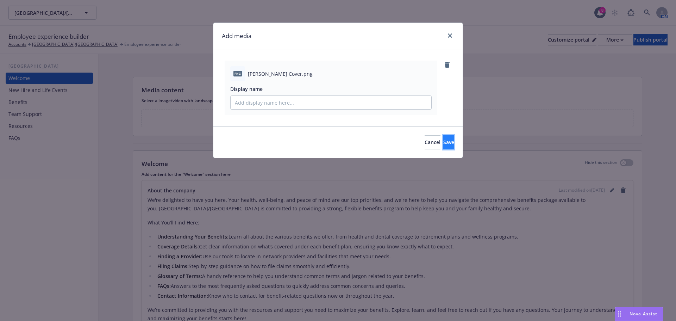
click at [443, 143] on button "Save" at bounding box center [448, 142] width 11 height 14
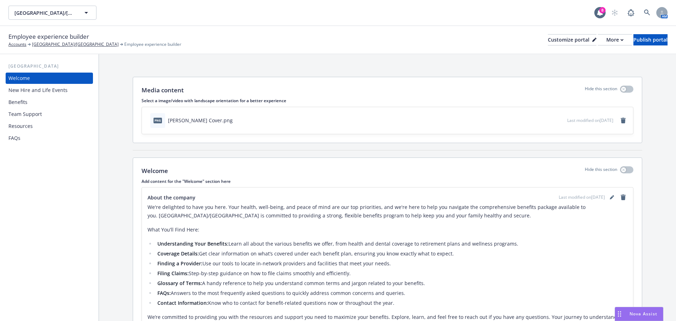
click at [41, 89] on div "New Hire and Life Events" at bounding box center [37, 89] width 59 height 11
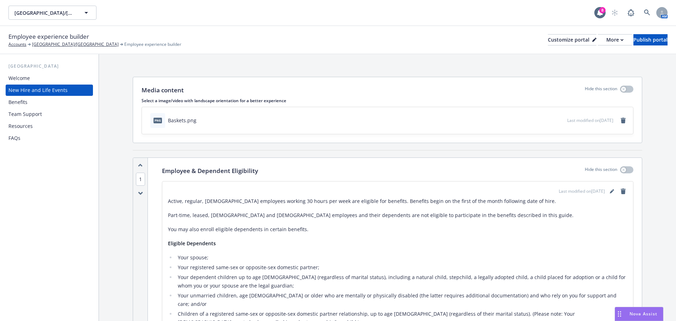
click at [22, 101] on div "Benefits" at bounding box center [17, 101] width 19 height 11
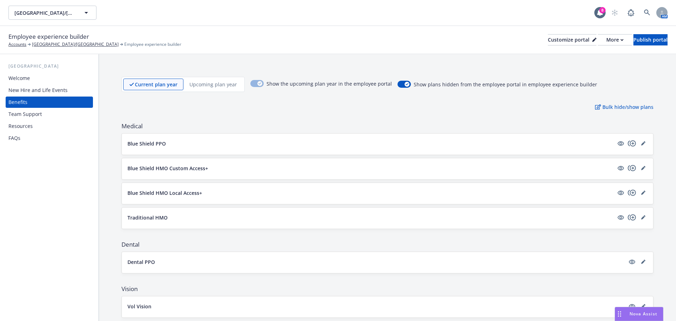
click at [25, 114] on div "Team Support" at bounding box center [24, 113] width 33 height 11
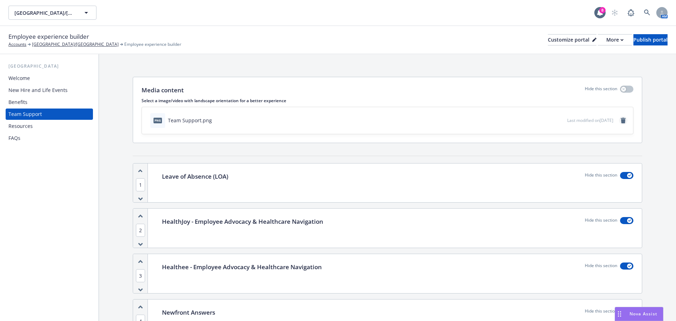
click at [620, 122] on icon "remove" at bounding box center [622, 121] width 5 height 6
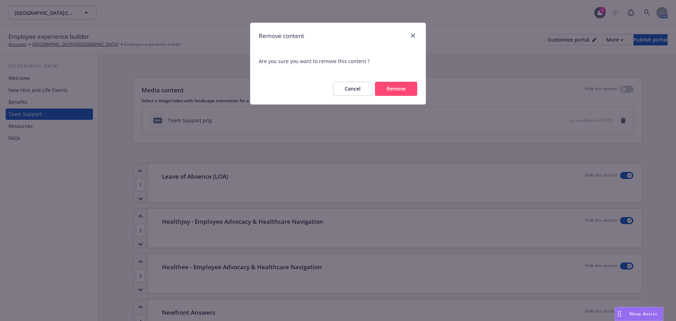
click at [384, 88] on button "Remove" at bounding box center [396, 89] width 42 height 14
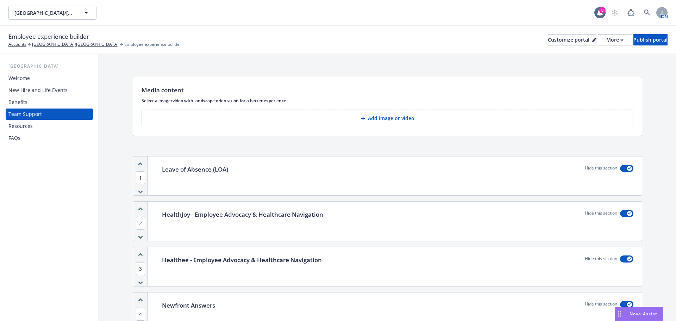
click at [373, 120] on p "Add image or video" at bounding box center [391, 118] width 46 height 7
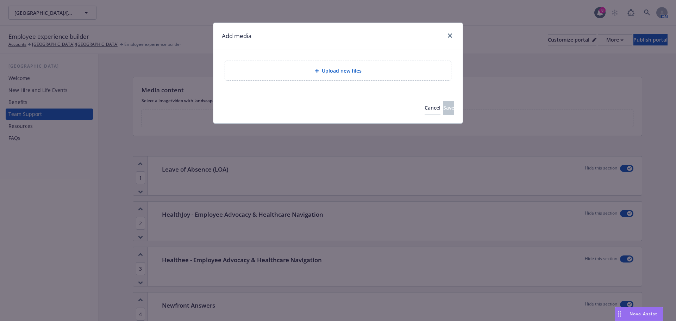
click at [326, 71] on span "Upload new files" at bounding box center [342, 70] width 40 height 7
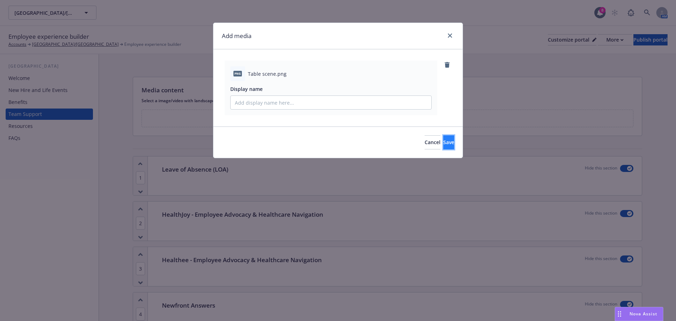
click at [445, 143] on button "Save" at bounding box center [448, 142] width 11 height 14
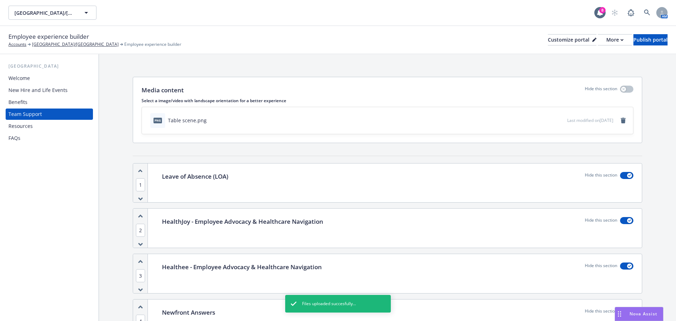
click at [30, 128] on div "Resources" at bounding box center [20, 125] width 24 height 11
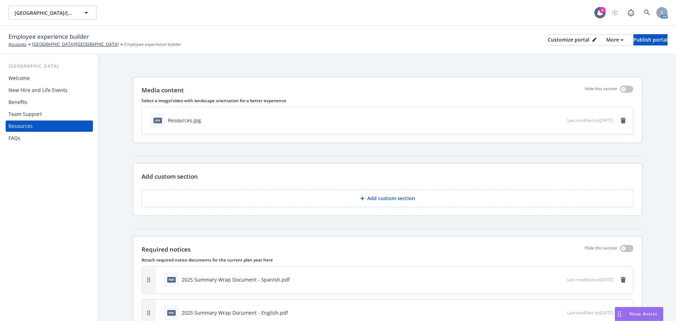
click at [620, 120] on icon "remove" at bounding box center [622, 121] width 5 height 6
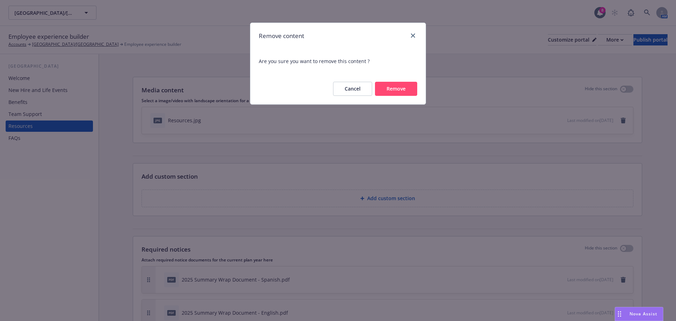
click at [399, 88] on button "Remove" at bounding box center [396, 89] width 42 height 14
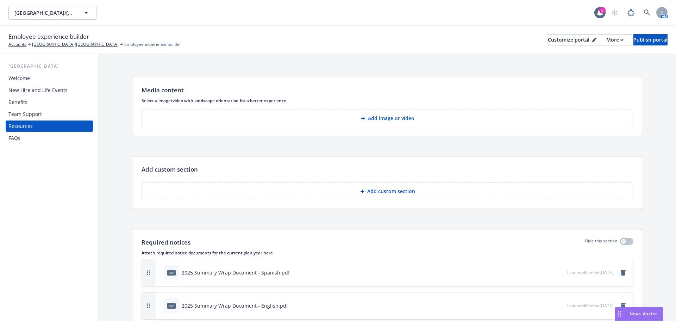
click at [386, 120] on p "Add image or video" at bounding box center [391, 118] width 46 height 7
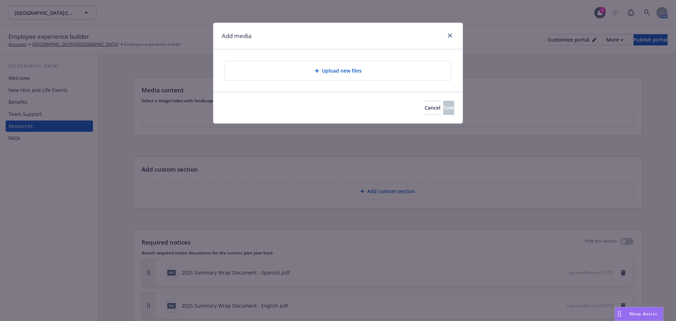
click at [351, 75] on div "Upload new files" at bounding box center [338, 70] width 226 height 19
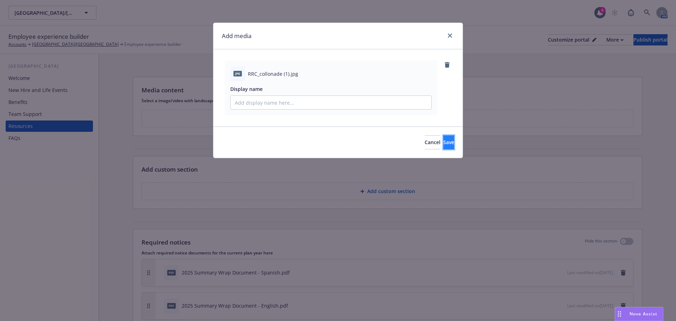
click at [444, 143] on button "Save" at bounding box center [448, 142] width 11 height 14
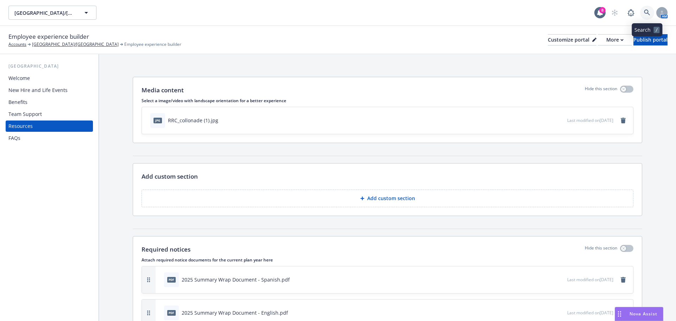
click at [642, 12] on link at bounding box center [647, 13] width 14 height 14
click at [620, 39] on icon "button" at bounding box center [621, 40] width 3 height 2
click at [69, 127] on div "Resources" at bounding box center [49, 125] width 82 height 11
click at [620, 119] on icon "remove" at bounding box center [622, 121] width 5 height 6
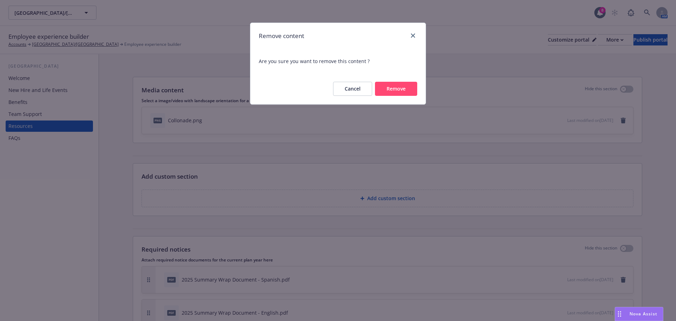
click at [396, 87] on button "Remove" at bounding box center [396, 89] width 42 height 14
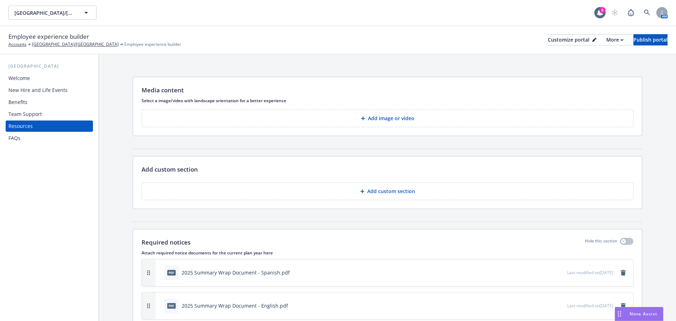
click at [372, 119] on p "Add image or video" at bounding box center [391, 118] width 46 height 7
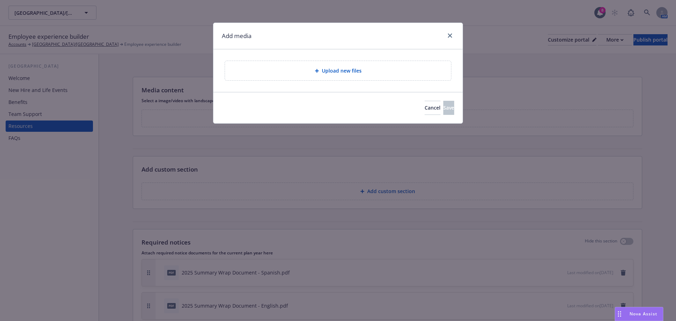
click at [349, 70] on span "Upload new files" at bounding box center [342, 70] width 40 height 7
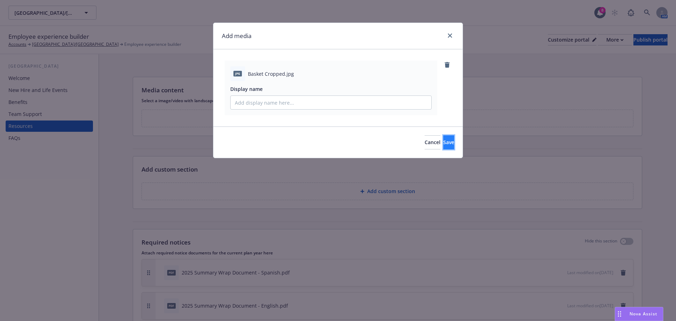
click at [443, 145] on span "Save" at bounding box center [448, 142] width 11 height 7
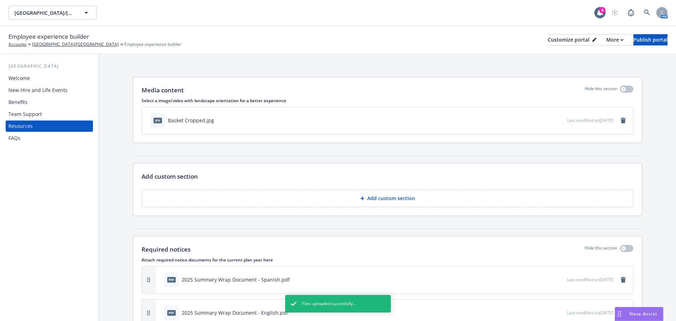
click at [55, 92] on div "New Hire and Life Events" at bounding box center [37, 89] width 59 height 11
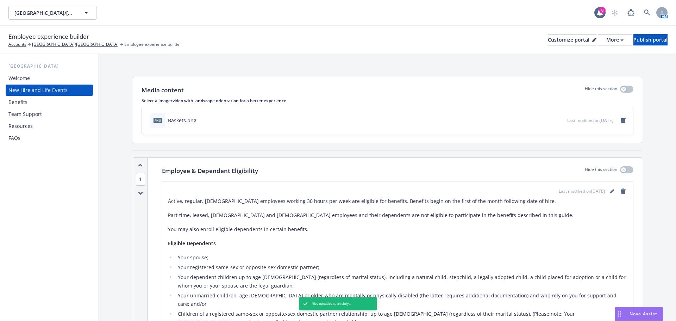
click at [35, 113] on div "Team Support" at bounding box center [24, 113] width 33 height 11
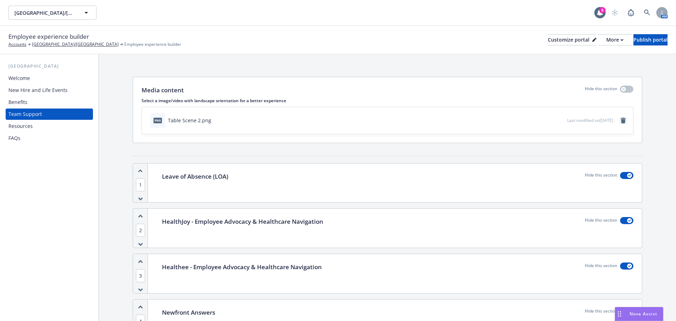
click at [620, 118] on icon "remove" at bounding box center [622, 121] width 5 height 6
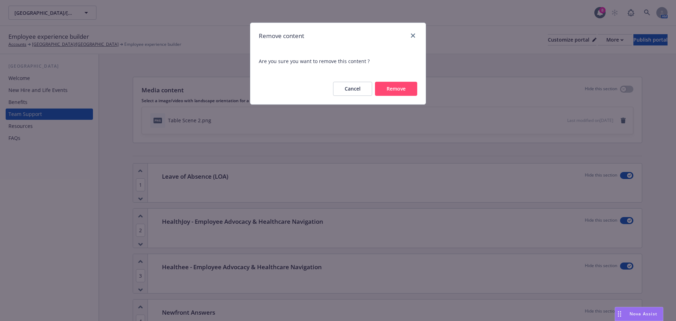
click at [399, 87] on button "Remove" at bounding box center [396, 89] width 42 height 14
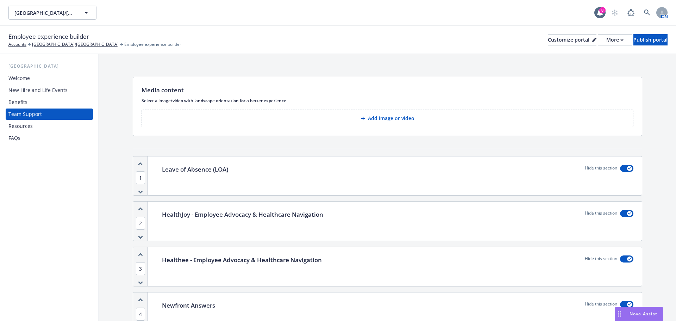
click at [400, 119] on p "Add image or video" at bounding box center [391, 118] width 46 height 7
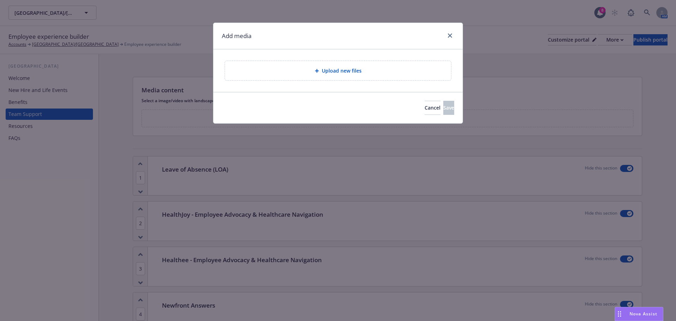
click at [361, 73] on span "Upload new files" at bounding box center [342, 70] width 40 height 7
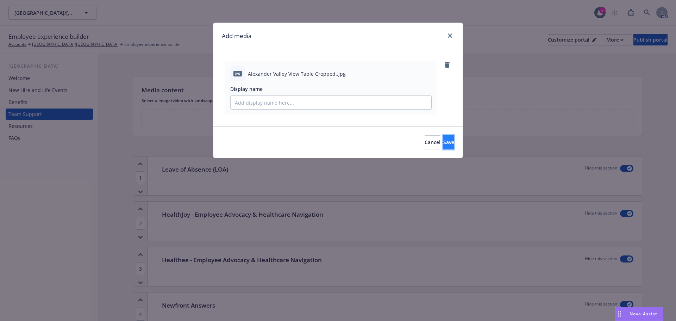
click at [443, 141] on button "Save" at bounding box center [448, 142] width 11 height 14
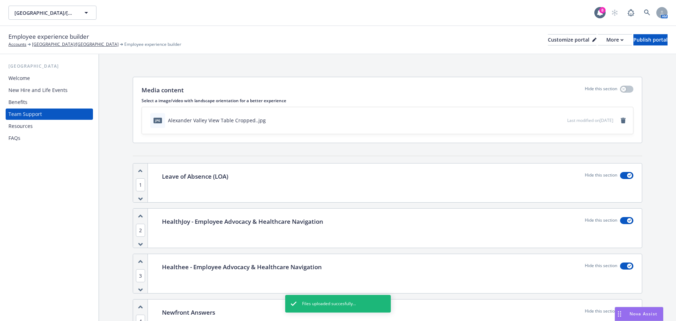
click at [48, 91] on div "New Hire and Life Events" at bounding box center [37, 89] width 59 height 11
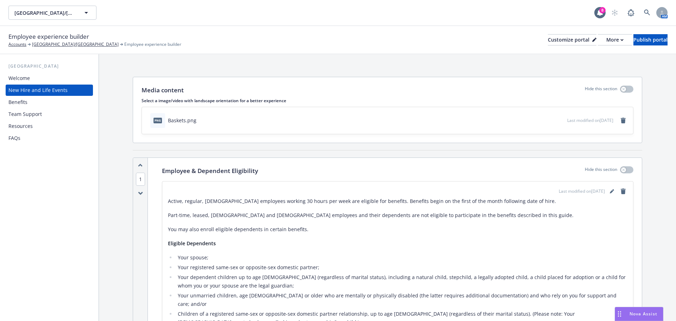
click at [26, 125] on div "Resources" at bounding box center [20, 125] width 24 height 11
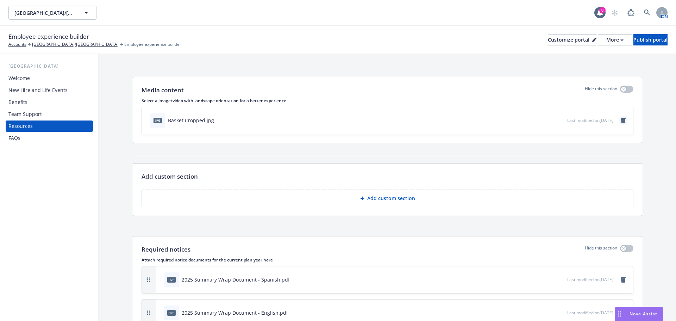
click at [620, 122] on icon "remove" at bounding box center [622, 121] width 5 height 6
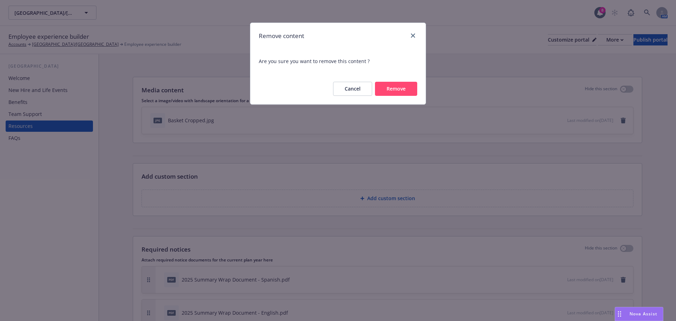
click at [39, 113] on div "Remove content Are you sure you want to remove this content ? Cancel Remove" at bounding box center [338, 160] width 676 height 321
click at [413, 36] on icon "close" at bounding box center [413, 35] width 4 height 4
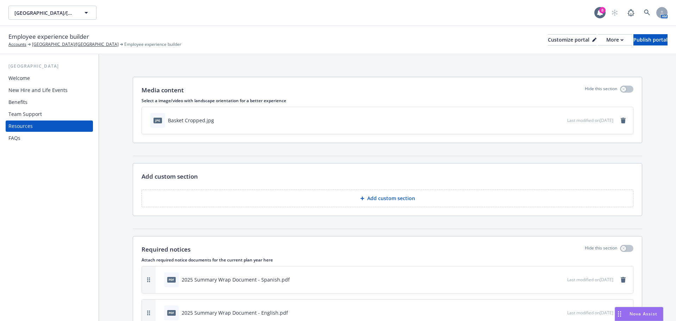
click at [31, 117] on div "Team Support" at bounding box center [24, 113] width 33 height 11
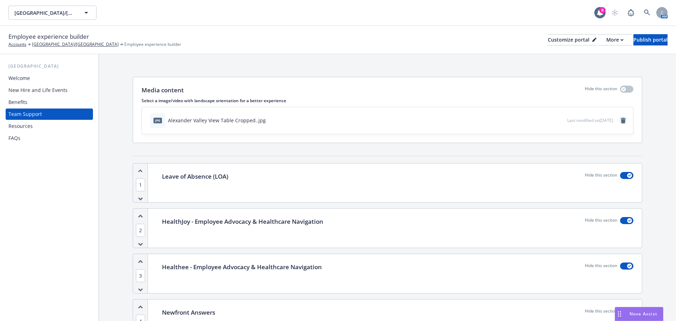
click at [620, 123] on icon "remove" at bounding box center [622, 121] width 5 height 6
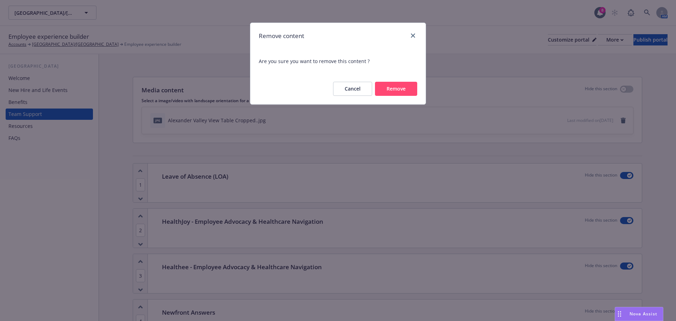
click at [387, 88] on button "Remove" at bounding box center [396, 89] width 42 height 14
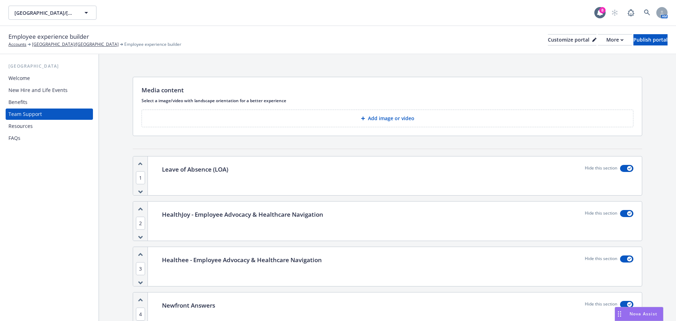
click at [383, 120] on p "Add image or video" at bounding box center [391, 118] width 46 height 7
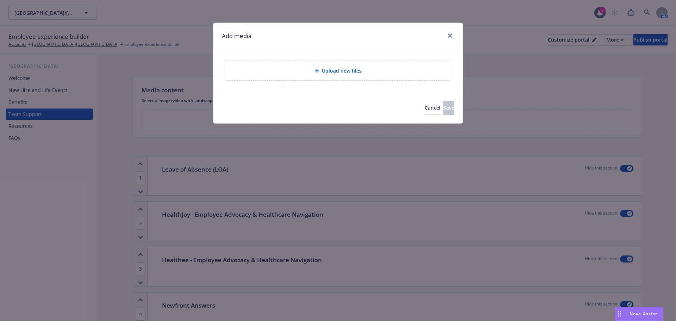
click at [325, 66] on div "Upload new files" at bounding box center [338, 70] width 226 height 19
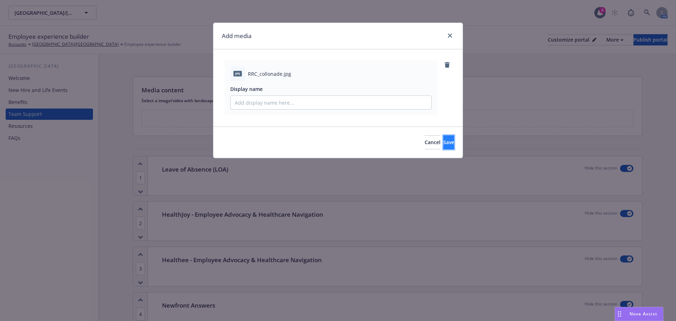
click at [443, 139] on span "Save" at bounding box center [448, 142] width 11 height 7
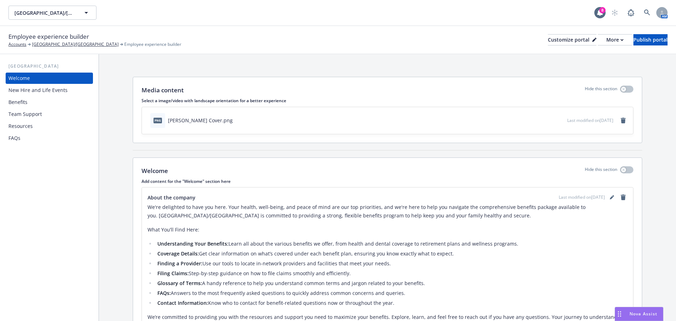
click at [26, 124] on div "Resources" at bounding box center [20, 125] width 24 height 11
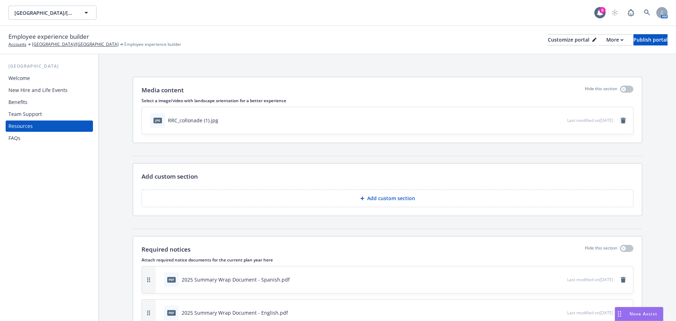
click at [620, 121] on icon "remove" at bounding box center [622, 121] width 5 height 6
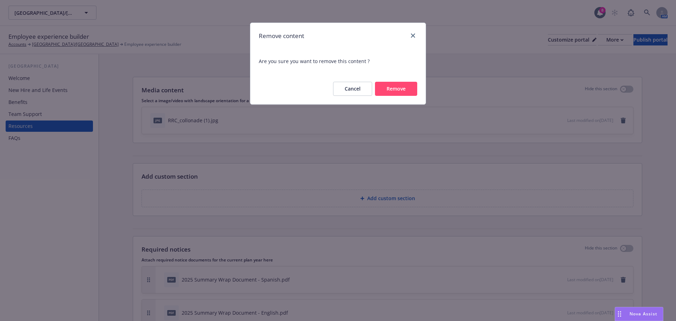
click at [393, 88] on button "Remove" at bounding box center [396, 89] width 42 height 14
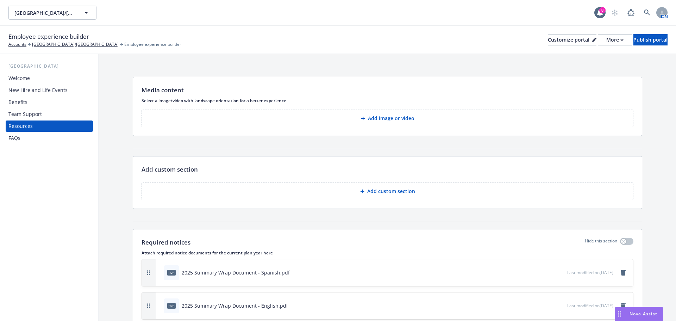
click at [381, 115] on p "Add image or video" at bounding box center [391, 118] width 46 height 7
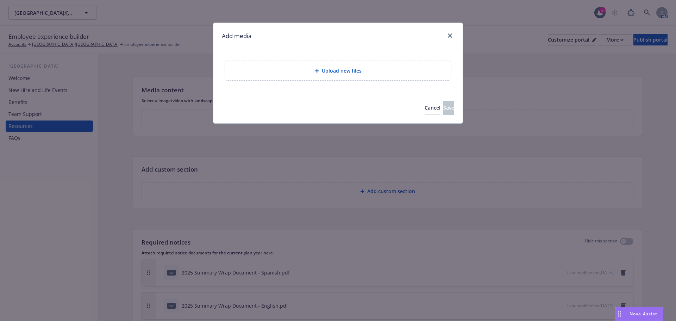
click at [345, 68] on span "Upload new files" at bounding box center [342, 70] width 40 height 7
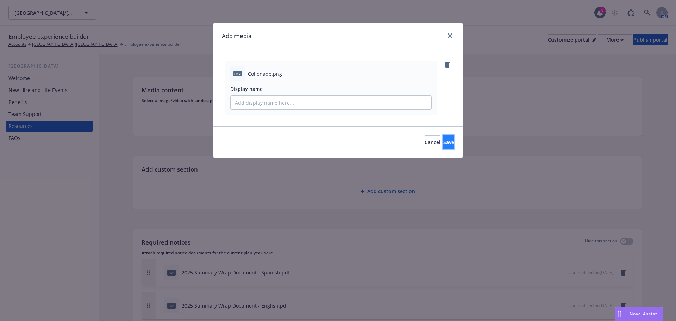
click at [443, 145] on span "Save" at bounding box center [448, 142] width 11 height 7
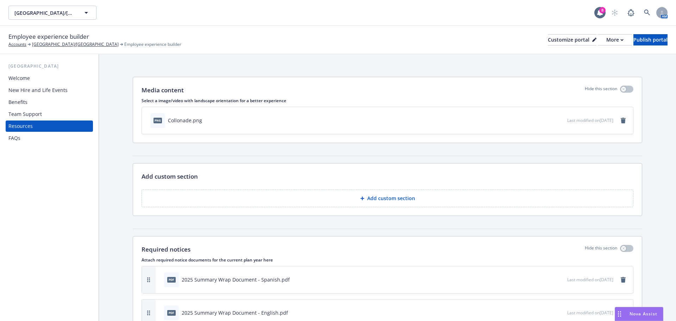
click at [43, 125] on div "Resources" at bounding box center [49, 125] width 82 height 11
click at [31, 111] on div "Team Support" at bounding box center [24, 113] width 33 height 11
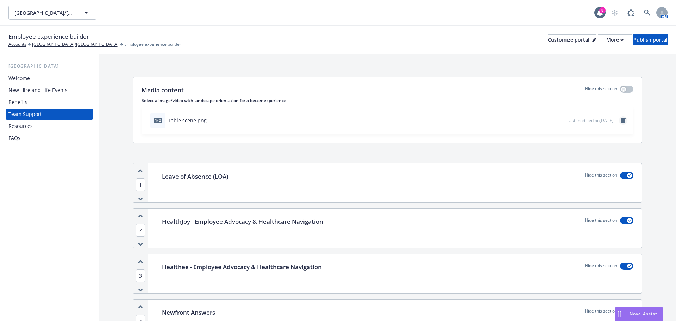
click at [620, 119] on icon "remove" at bounding box center [622, 121] width 5 height 6
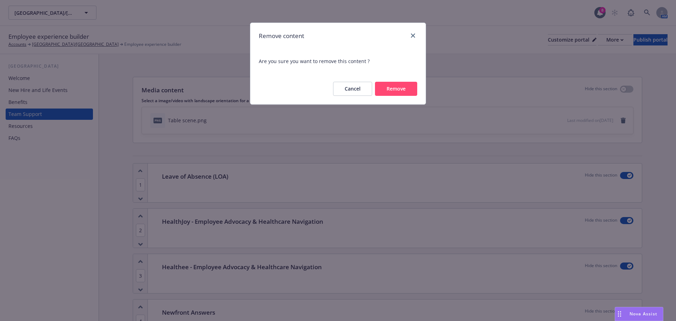
click at [391, 88] on button "Remove" at bounding box center [396, 89] width 42 height 14
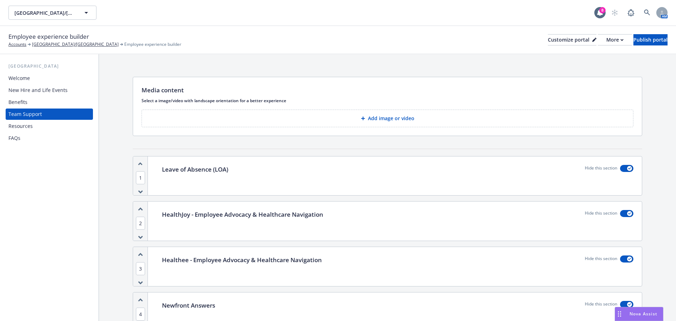
click at [398, 121] on p "Add image or video" at bounding box center [391, 118] width 46 height 7
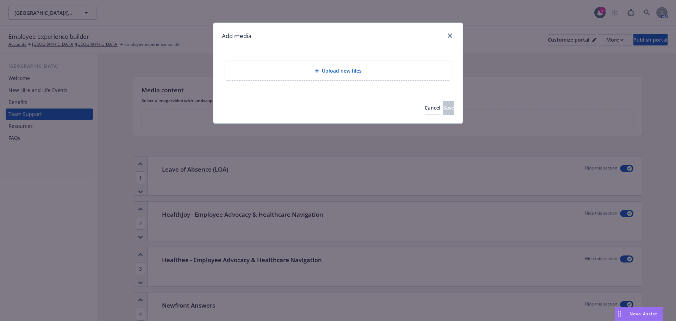
click at [338, 71] on span "Upload new files" at bounding box center [342, 70] width 40 height 7
click at [447, 32] on link "close" at bounding box center [449, 35] width 8 height 8
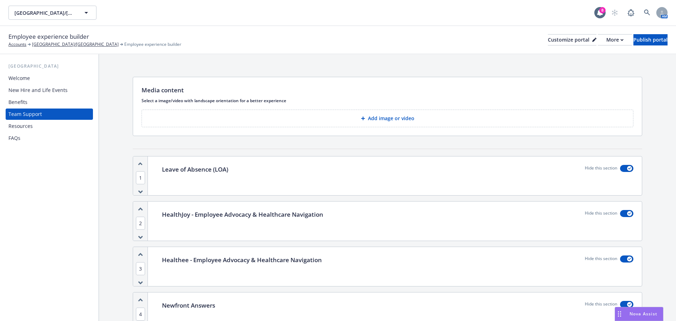
click at [401, 119] on p "Add image or video" at bounding box center [391, 118] width 46 height 7
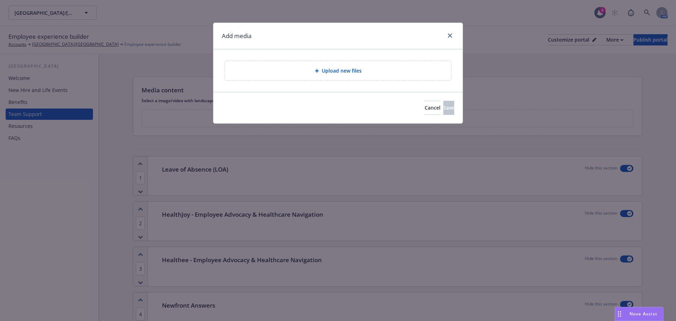
click at [360, 63] on div "Upload new files" at bounding box center [338, 70] width 226 height 19
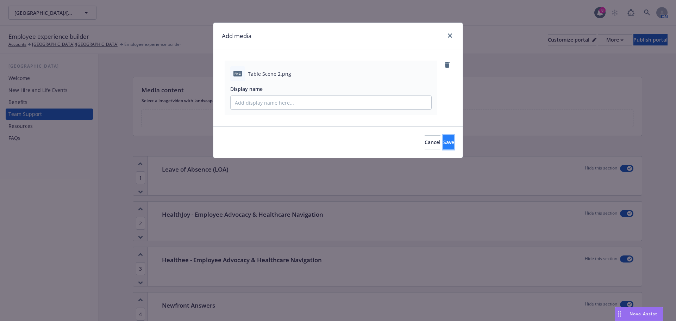
click at [443, 141] on span "Save" at bounding box center [448, 142] width 11 height 7
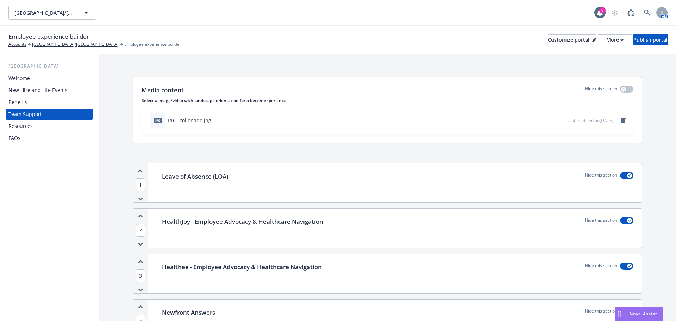
click at [21, 124] on div "Resources" at bounding box center [20, 125] width 24 height 11
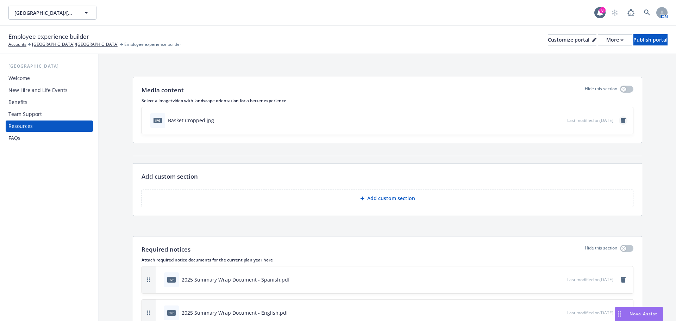
click at [620, 119] on icon "remove" at bounding box center [623, 121] width 6 height 6
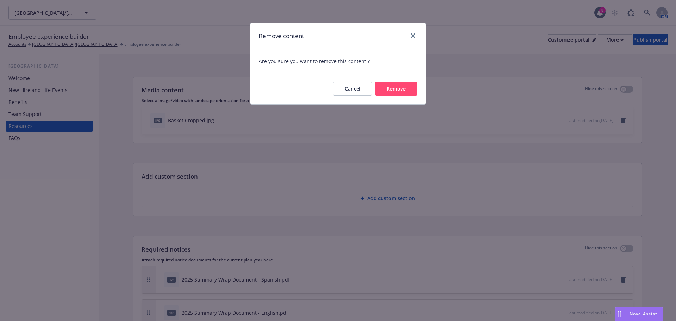
click at [393, 88] on button "Remove" at bounding box center [396, 89] width 42 height 14
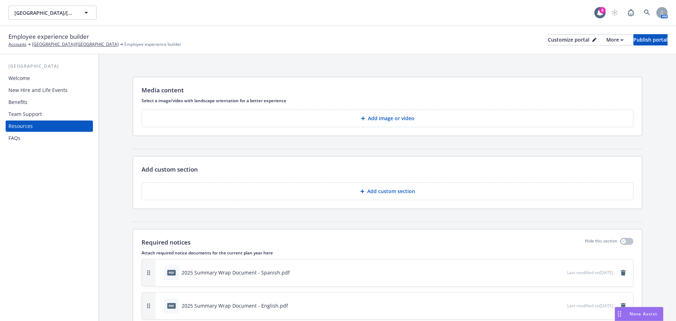
click at [377, 120] on p "Add image or video" at bounding box center [391, 118] width 46 height 7
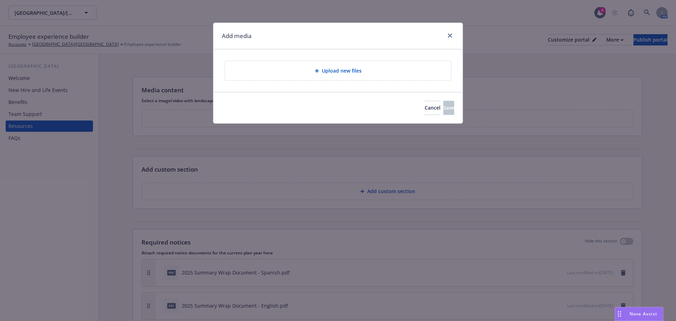
click at [317, 71] on icon at bounding box center [317, 71] width 4 height 4
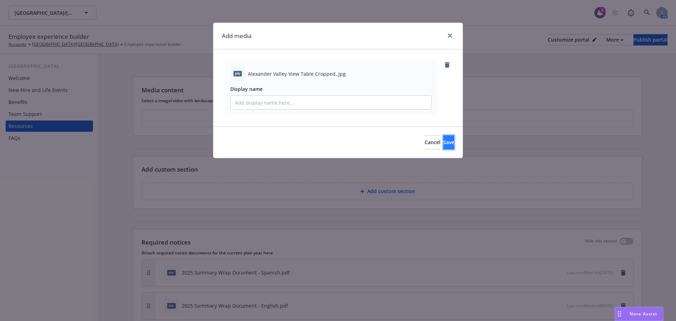
click at [443, 145] on span "Save" at bounding box center [448, 142] width 11 height 7
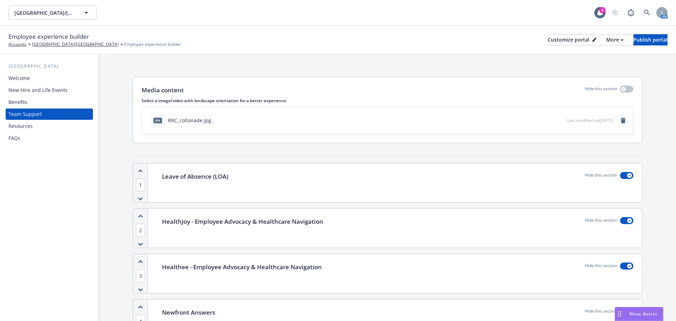
click at [20, 76] on div "Welcome" at bounding box center [18, 77] width 21 height 11
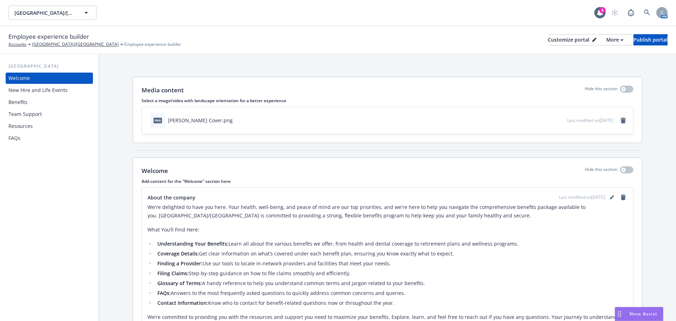
click at [620, 120] on icon "remove" at bounding box center [622, 121] width 5 height 6
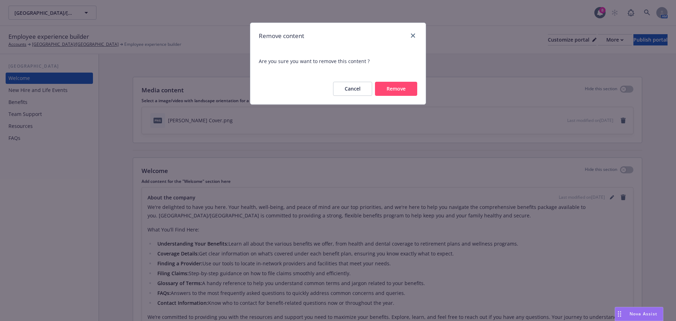
click at [394, 89] on button "Remove" at bounding box center [396, 89] width 42 height 14
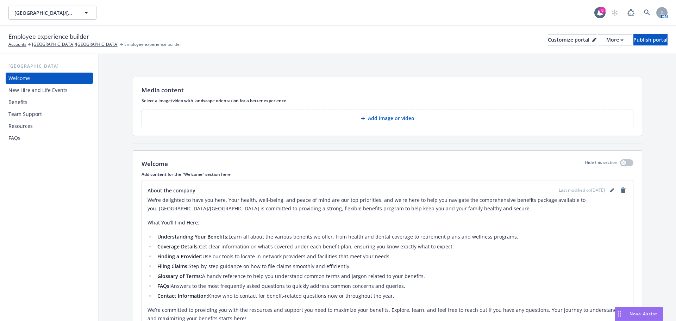
click at [388, 116] on p "Add image or video" at bounding box center [391, 118] width 46 height 7
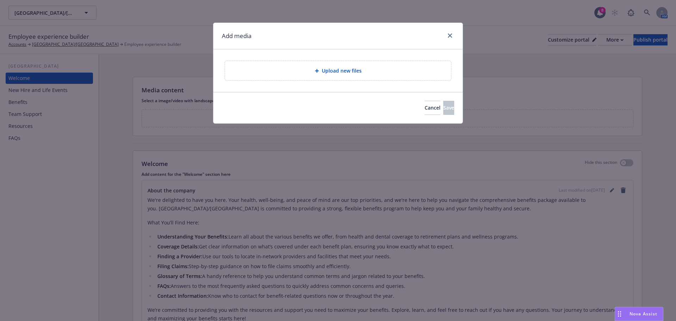
click at [360, 72] on span "Upload new files" at bounding box center [342, 70] width 40 height 7
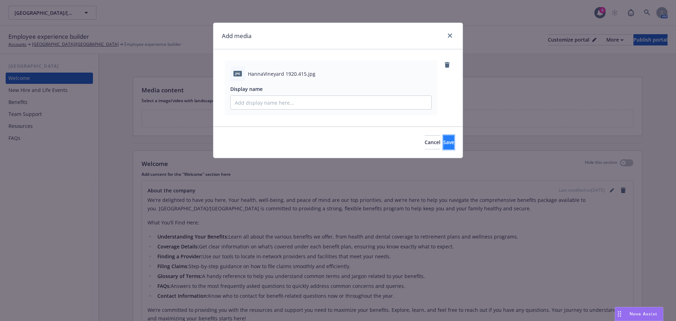
click at [443, 146] on button "Save" at bounding box center [448, 142] width 11 height 14
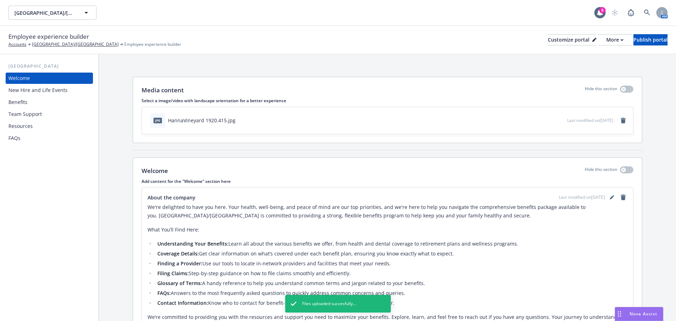
click at [54, 90] on div "New Hire and Life Events" at bounding box center [37, 89] width 59 height 11
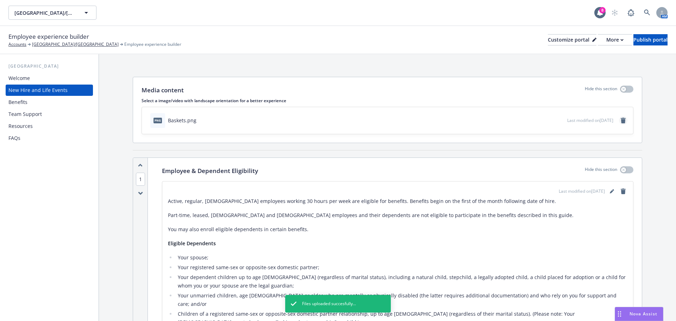
click at [620, 119] on icon "remove" at bounding box center [622, 121] width 5 height 6
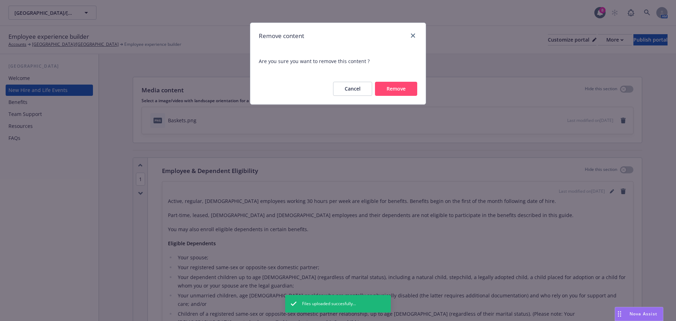
click at [394, 89] on button "Remove" at bounding box center [396, 89] width 42 height 14
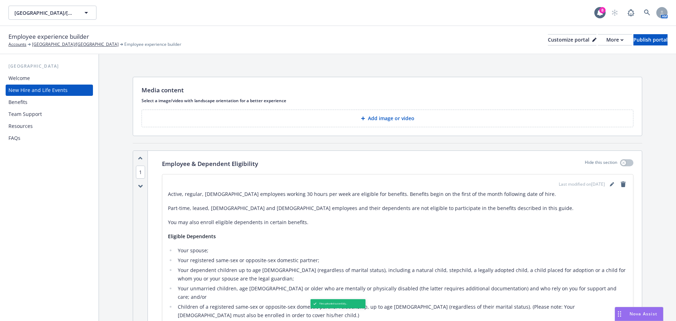
click at [395, 120] on p "Add image or video" at bounding box center [391, 118] width 46 height 7
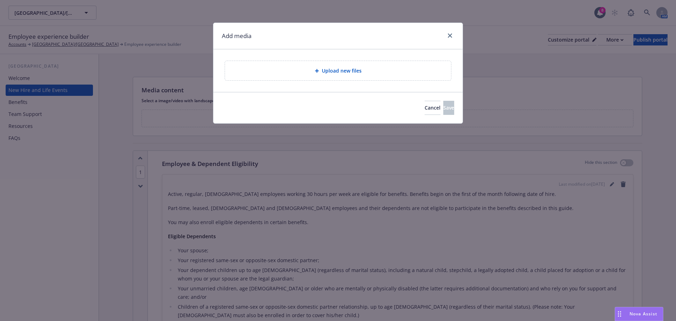
click at [344, 72] on span "Upload new files" at bounding box center [342, 70] width 40 height 7
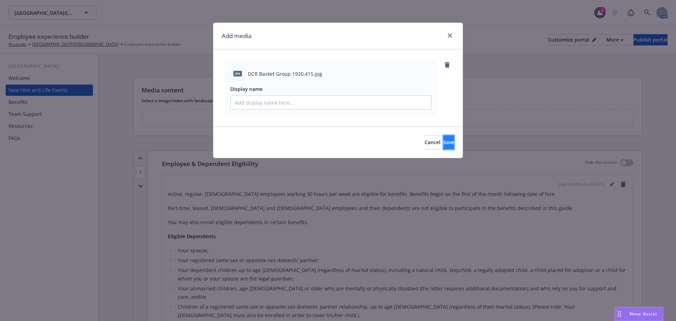
click at [444, 143] on button "Save" at bounding box center [448, 142] width 11 height 14
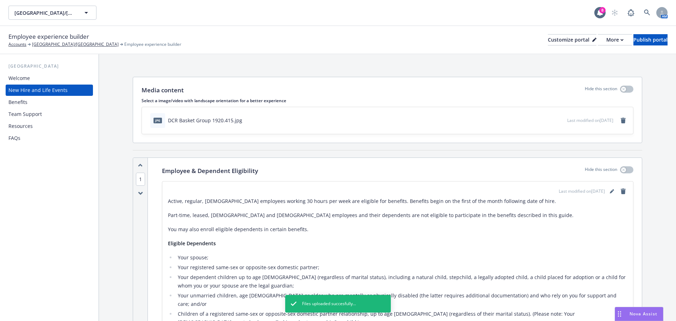
click at [24, 99] on div "Benefits" at bounding box center [17, 101] width 19 height 11
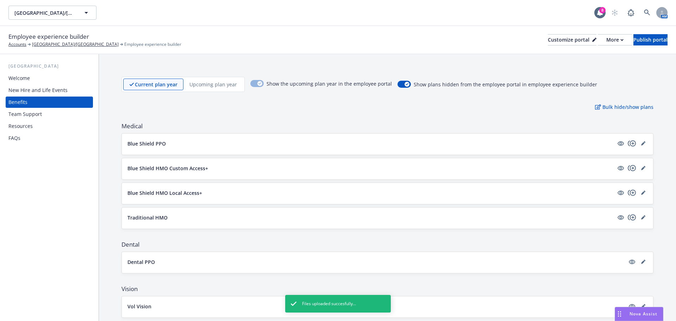
click at [40, 116] on div "Team Support" at bounding box center [24, 113] width 33 height 11
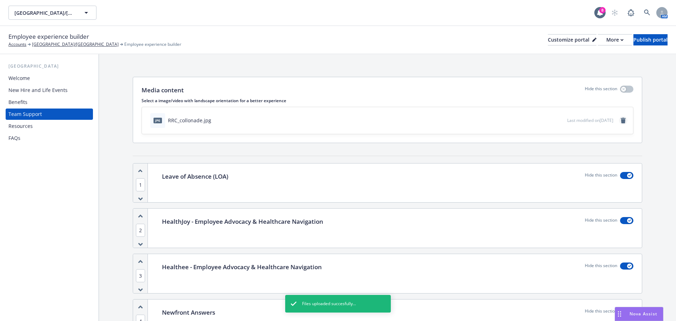
click at [619, 122] on link "remove" at bounding box center [623, 120] width 8 height 8
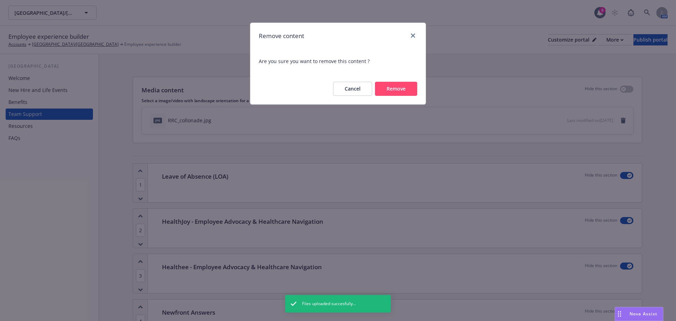
click at [401, 87] on button "Remove" at bounding box center [396, 89] width 42 height 14
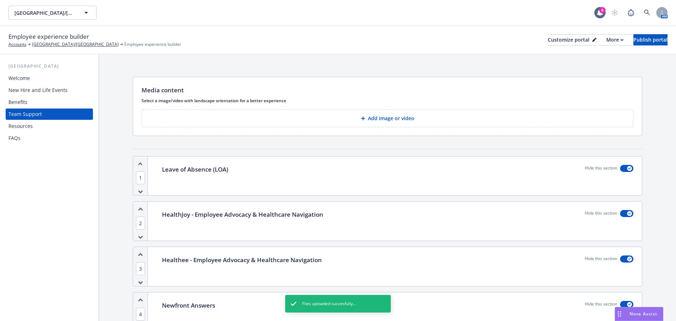
click at [409, 118] on p "Add image or video" at bounding box center [391, 118] width 46 height 7
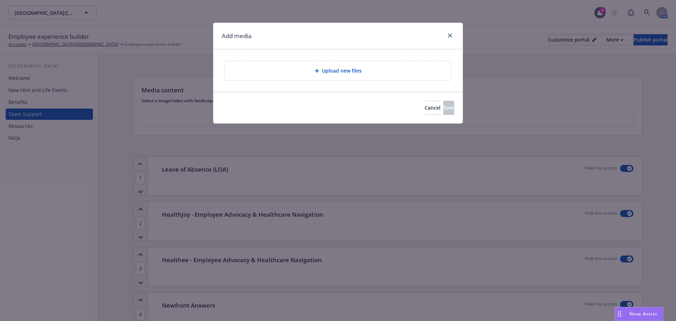
click at [337, 72] on span "Upload new files" at bounding box center [342, 70] width 40 height 7
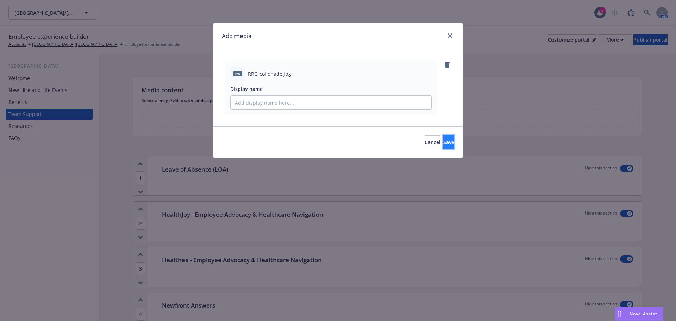
click at [443, 141] on span "Save" at bounding box center [448, 142] width 11 height 7
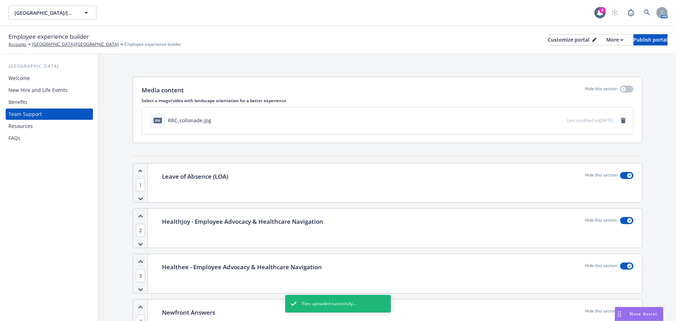
click at [37, 128] on div "Resources" at bounding box center [49, 125] width 82 height 11
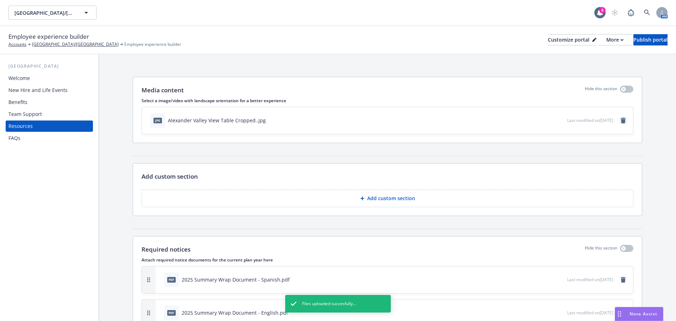
click at [620, 120] on icon "remove" at bounding box center [622, 121] width 5 height 6
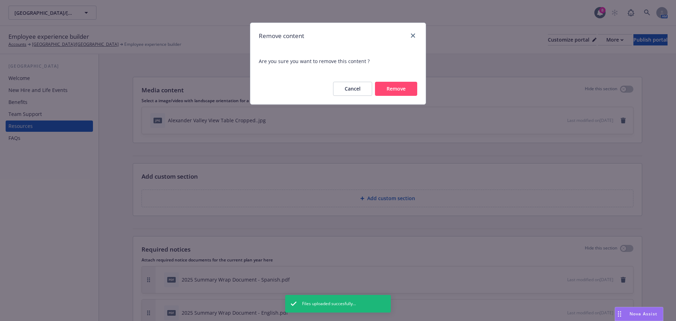
click at [388, 86] on button "Remove" at bounding box center [396, 89] width 42 height 14
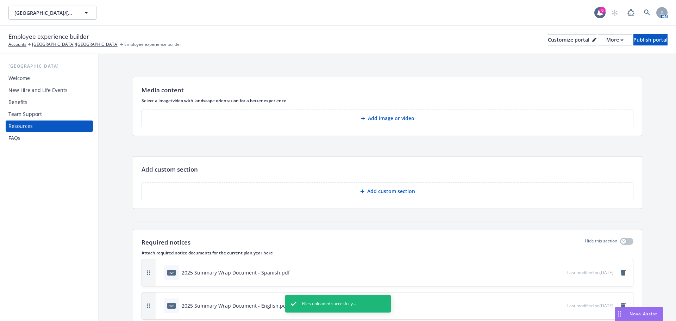
click at [395, 117] on p "Add image or video" at bounding box center [391, 118] width 46 height 7
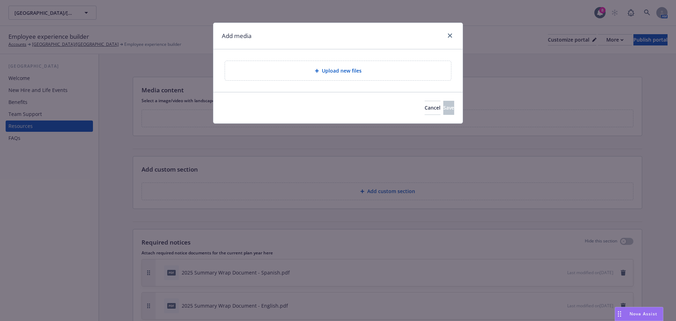
click at [340, 73] on span "Upload new files" at bounding box center [342, 70] width 40 height 7
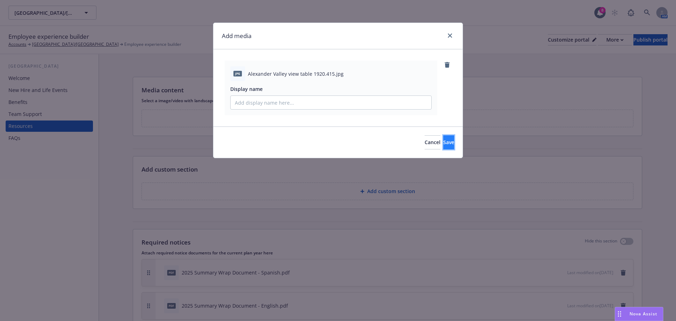
click at [448, 141] on button "Save" at bounding box center [448, 142] width 11 height 14
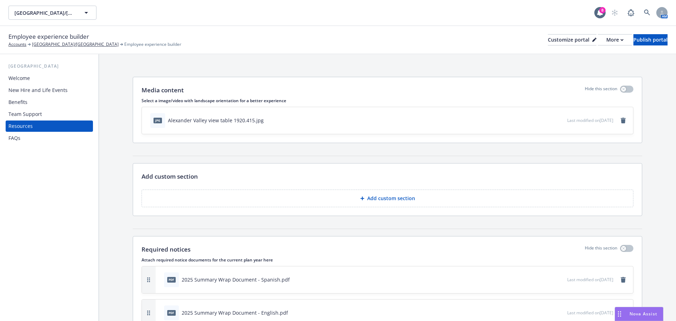
click at [25, 113] on div "Team Support" at bounding box center [24, 113] width 33 height 11
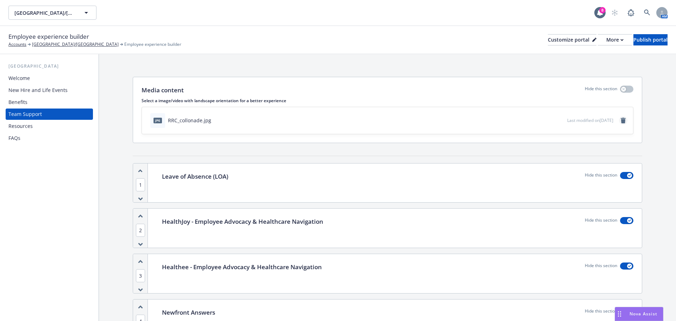
click at [620, 122] on icon "remove" at bounding box center [623, 121] width 6 height 6
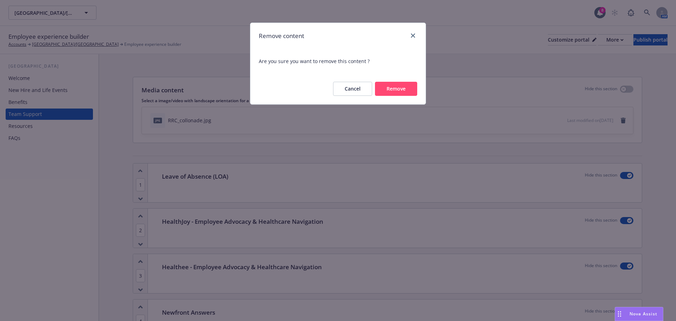
click at [396, 91] on button "Remove" at bounding box center [396, 89] width 42 height 14
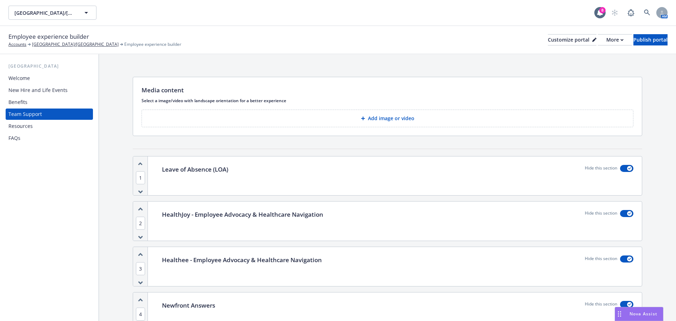
click at [384, 116] on p "Add image or video" at bounding box center [391, 118] width 46 height 7
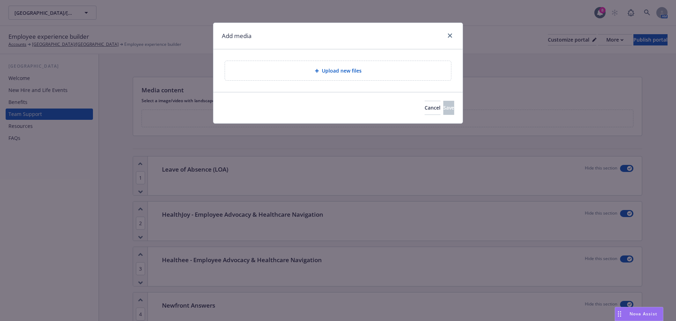
click at [328, 70] on span "Upload new files" at bounding box center [342, 70] width 40 height 7
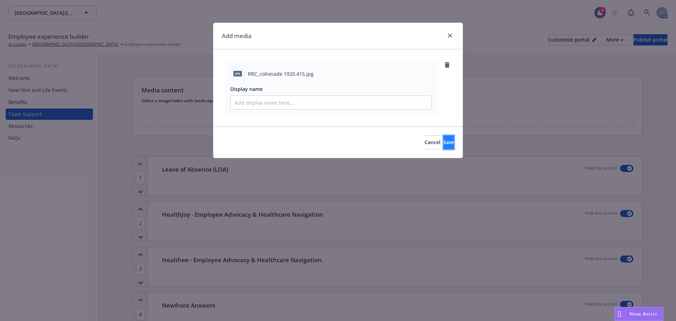
click at [444, 143] on button "Save" at bounding box center [448, 142] width 11 height 14
